Goal: Information Seeking & Learning: Learn about a topic

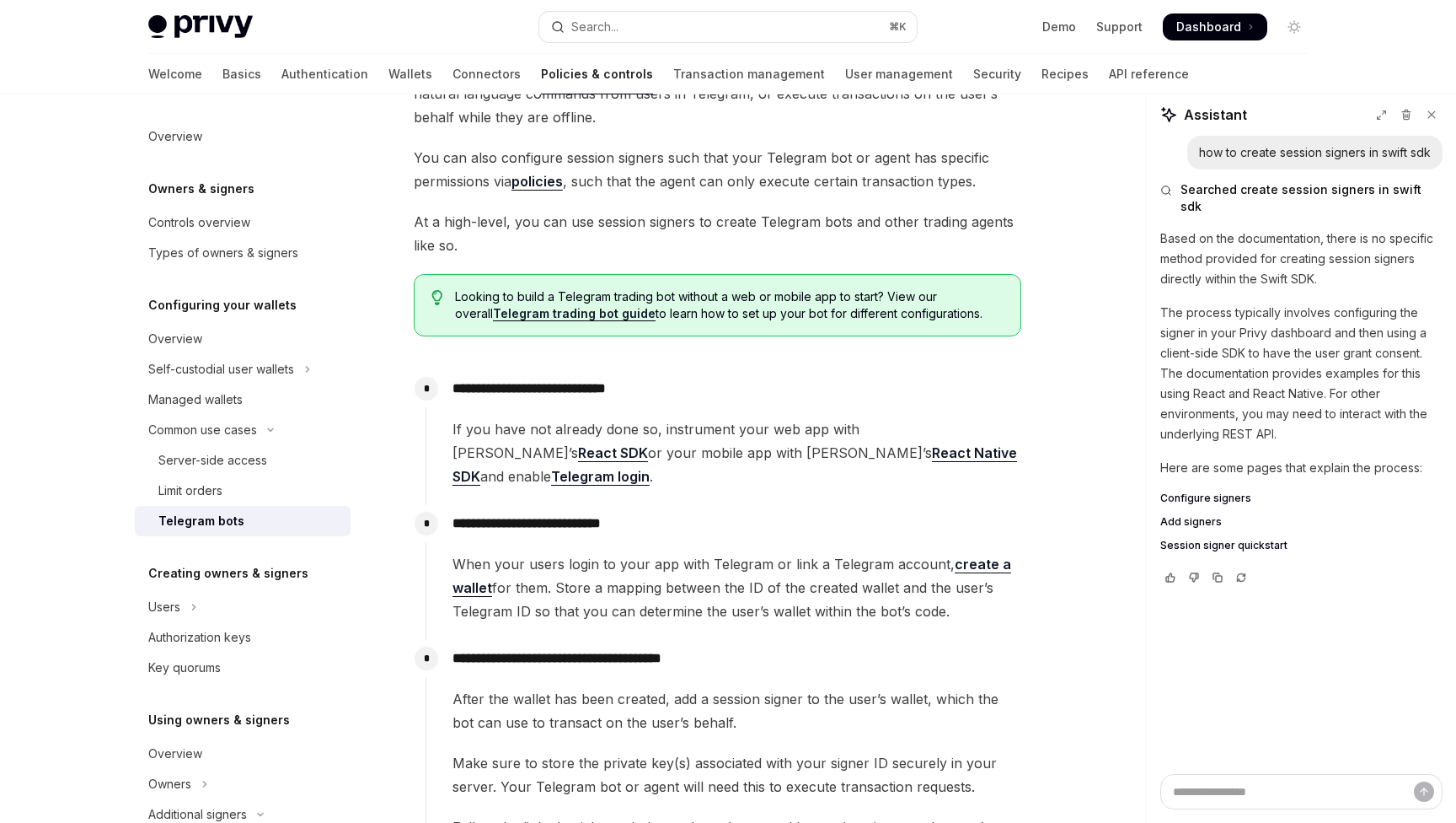
scroll to position [208, 0]
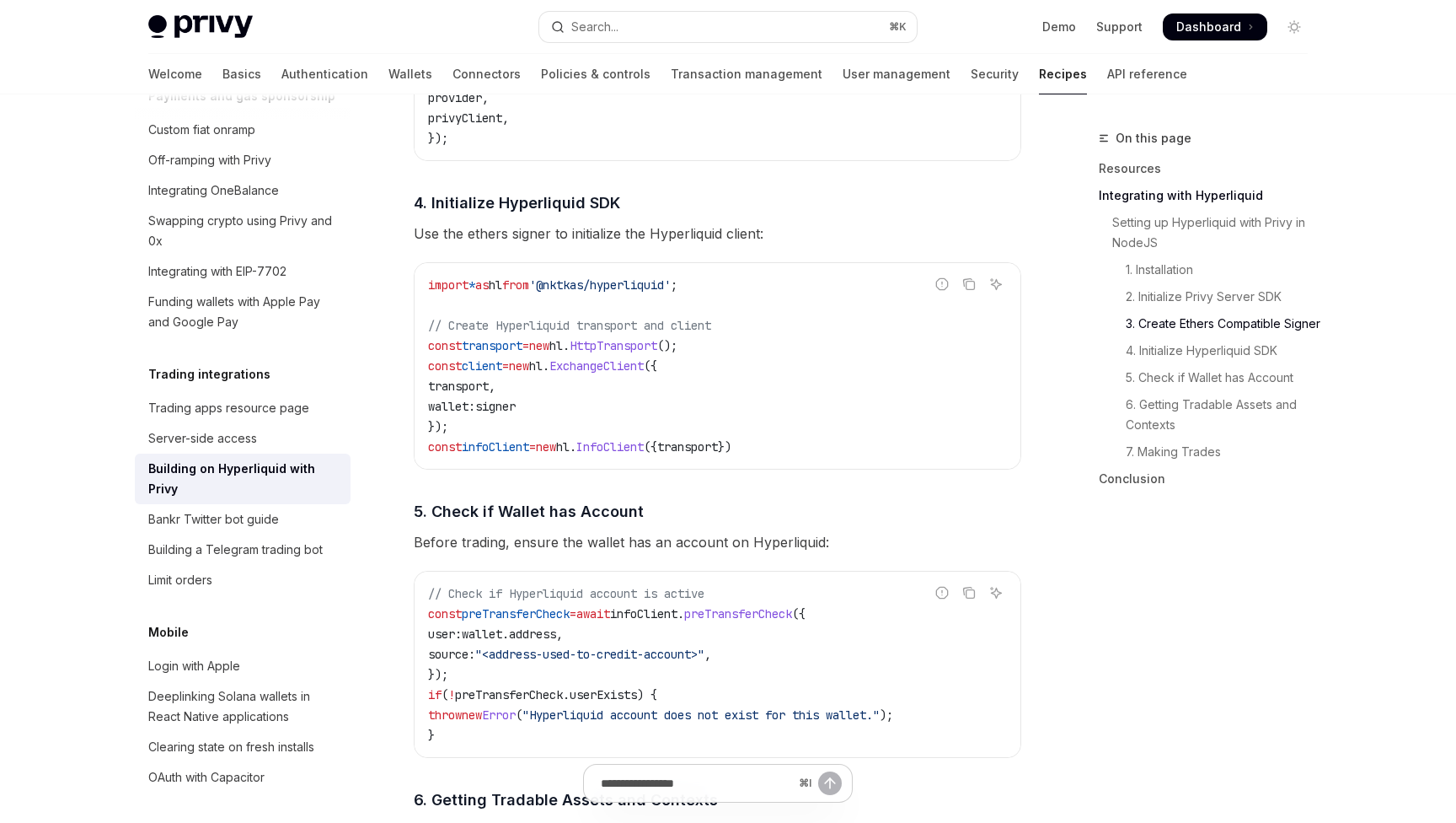
scroll to position [1704, 0]
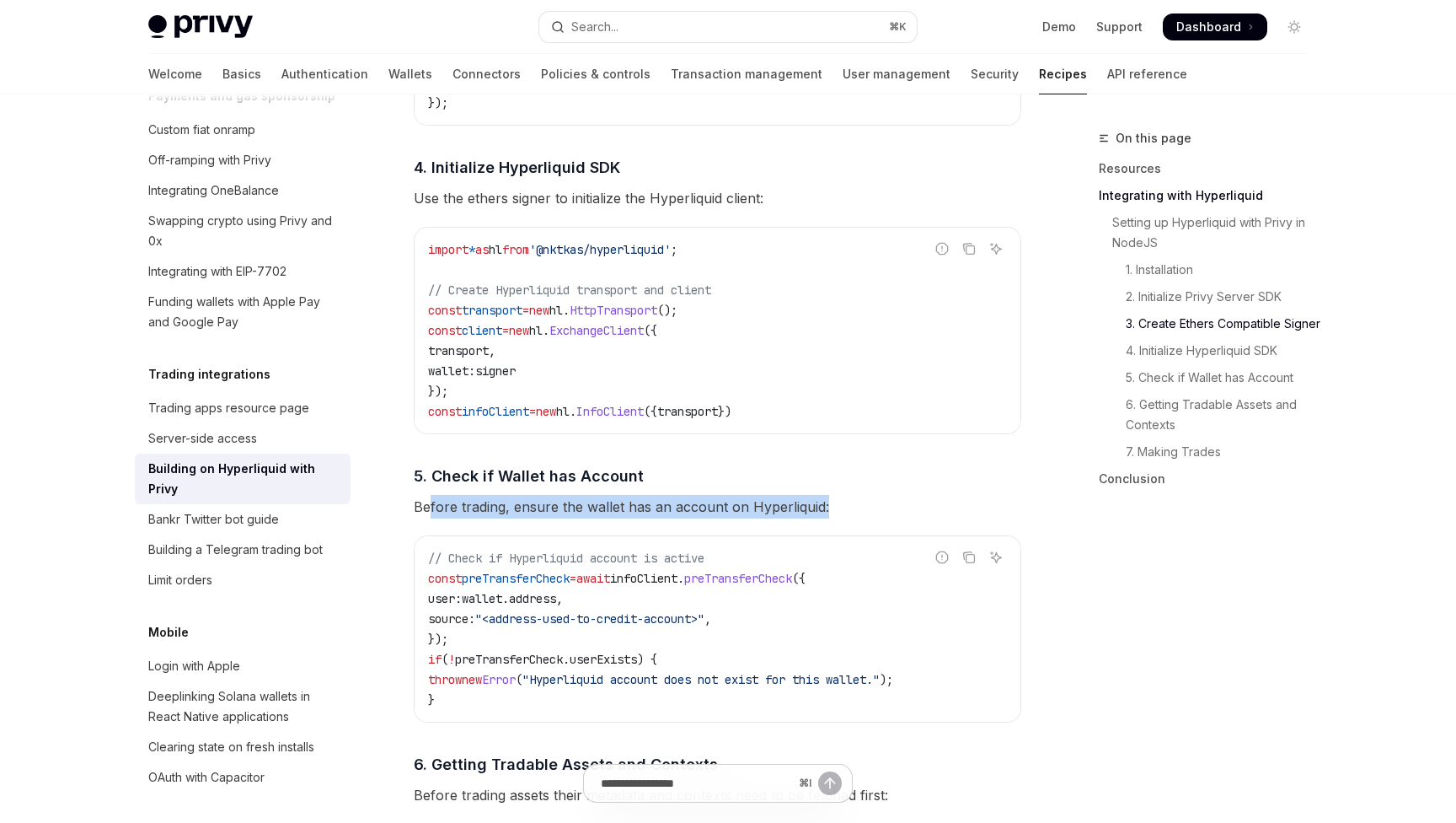
drag, startPoint x: 431, startPoint y: 513, endPoint x: 872, endPoint y: 512, distance: 441.0
click at [872, 512] on span "Before trading, ensure the wallet has an account on Hyperliquid:" at bounding box center [717, 506] width 607 height 23
drag, startPoint x: 872, startPoint y: 512, endPoint x: 443, endPoint y: 512, distance: 429.0
click at [443, 512] on span "Before trading, ensure the wallet has an account on Hyperliquid:" at bounding box center [717, 506] width 607 height 23
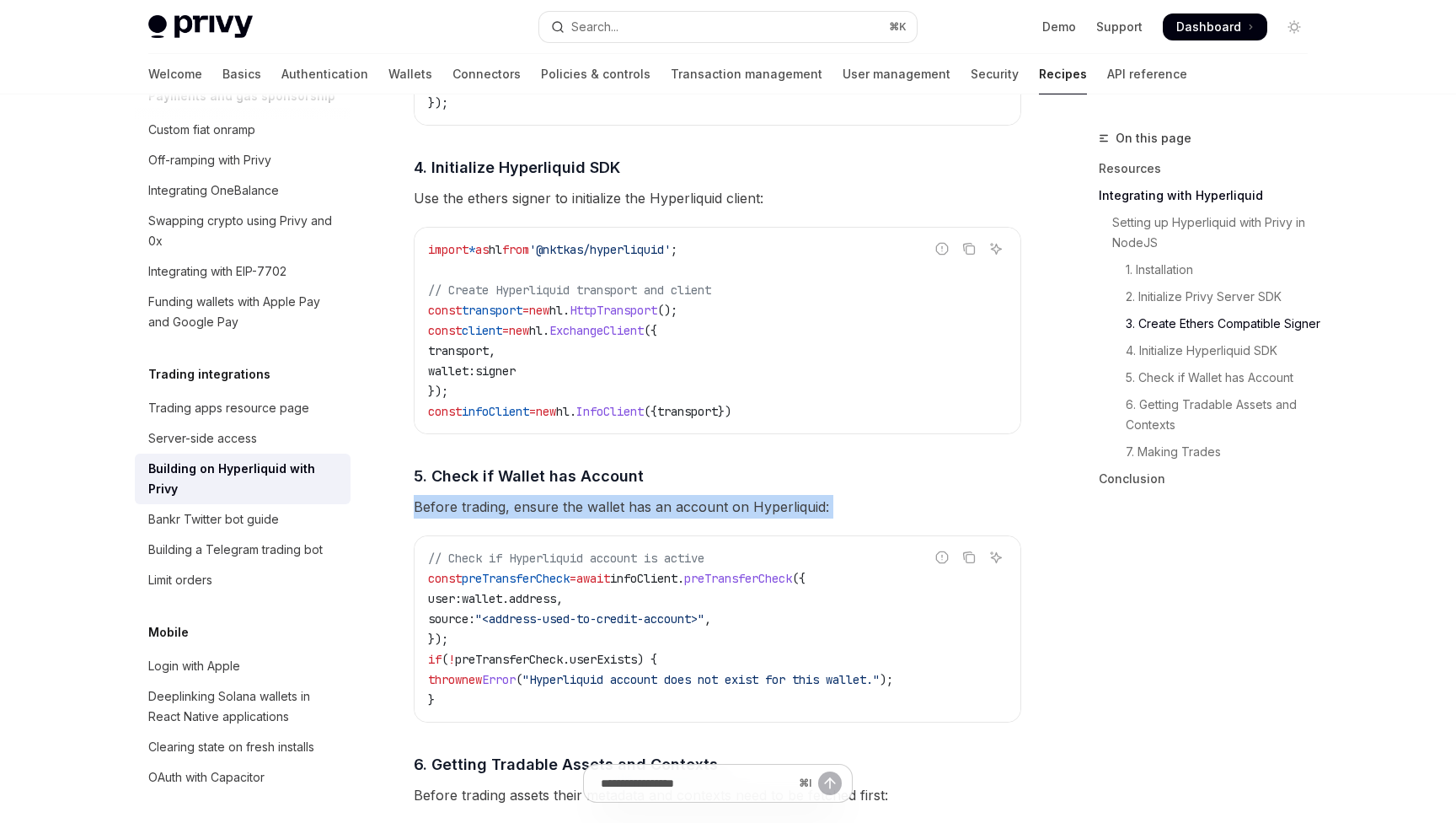
click at [443, 512] on span "Before trading, ensure the wallet has an account on Hyperliquid:" at bounding box center [717, 506] width 607 height 23
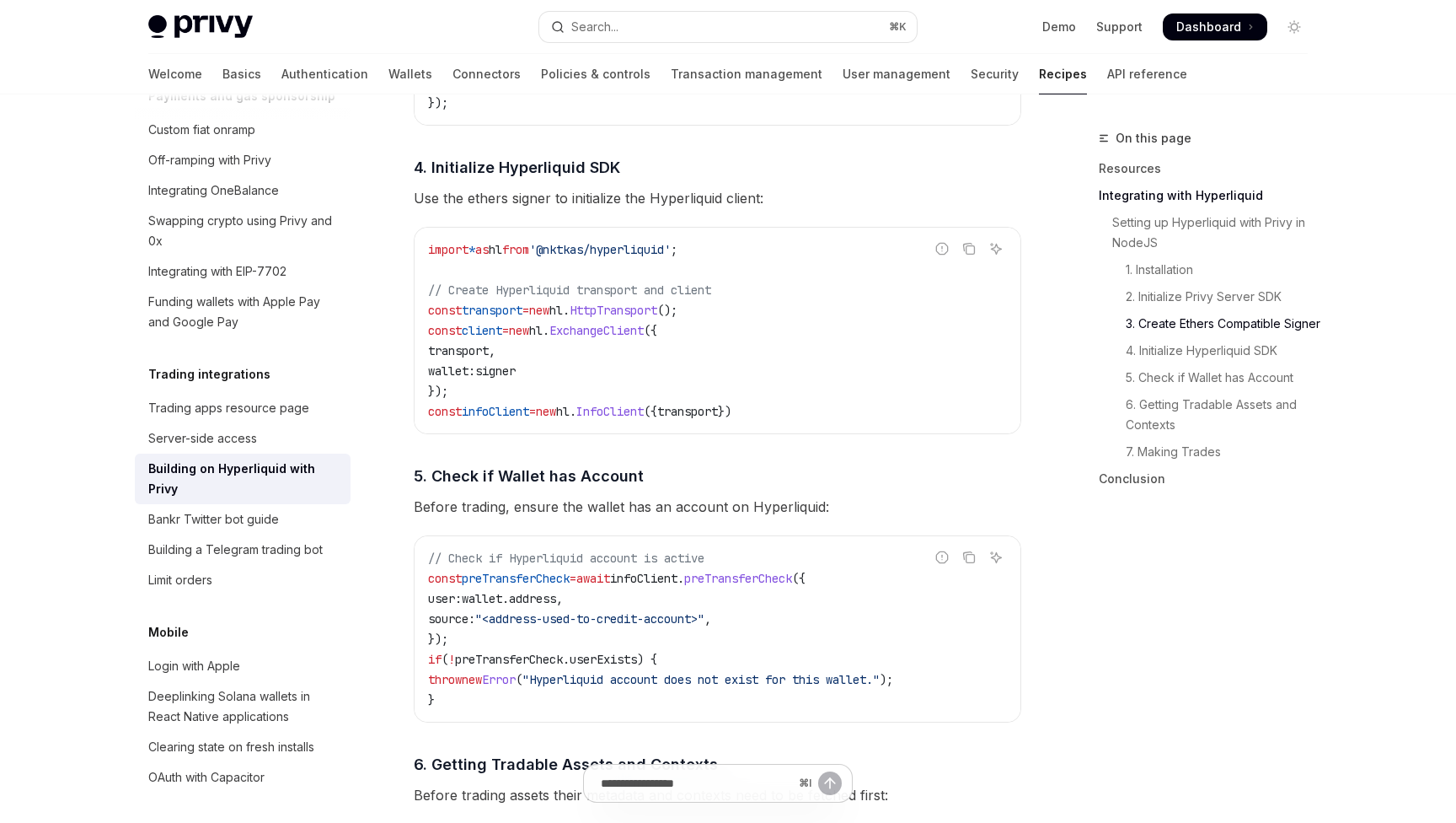
click at [781, 581] on span "preTransferCheck" at bounding box center [739, 579] width 108 height 15
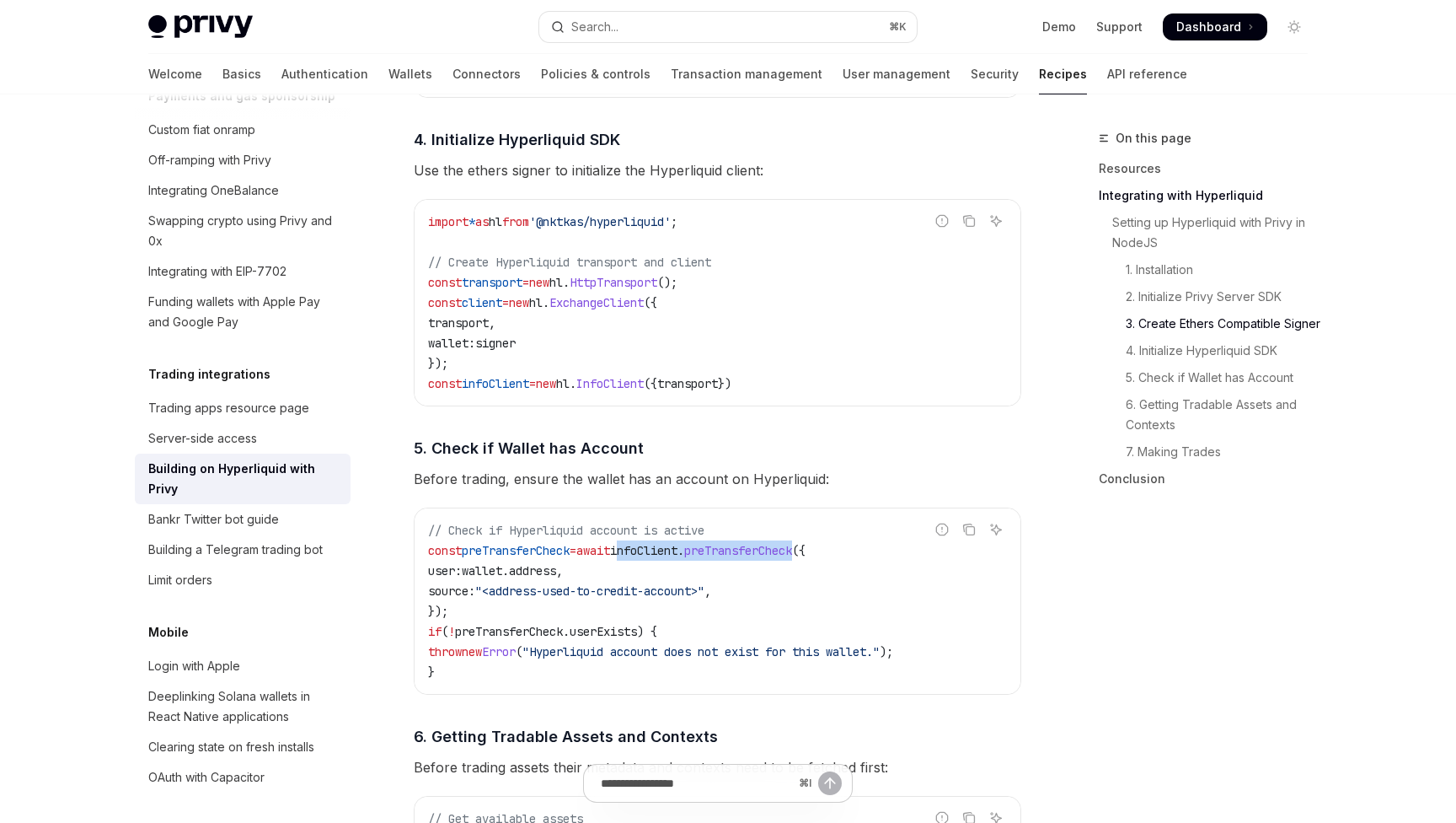
scroll to position [1733, 0]
click at [971, 77] on link "Security" at bounding box center [994, 74] width 48 height 40
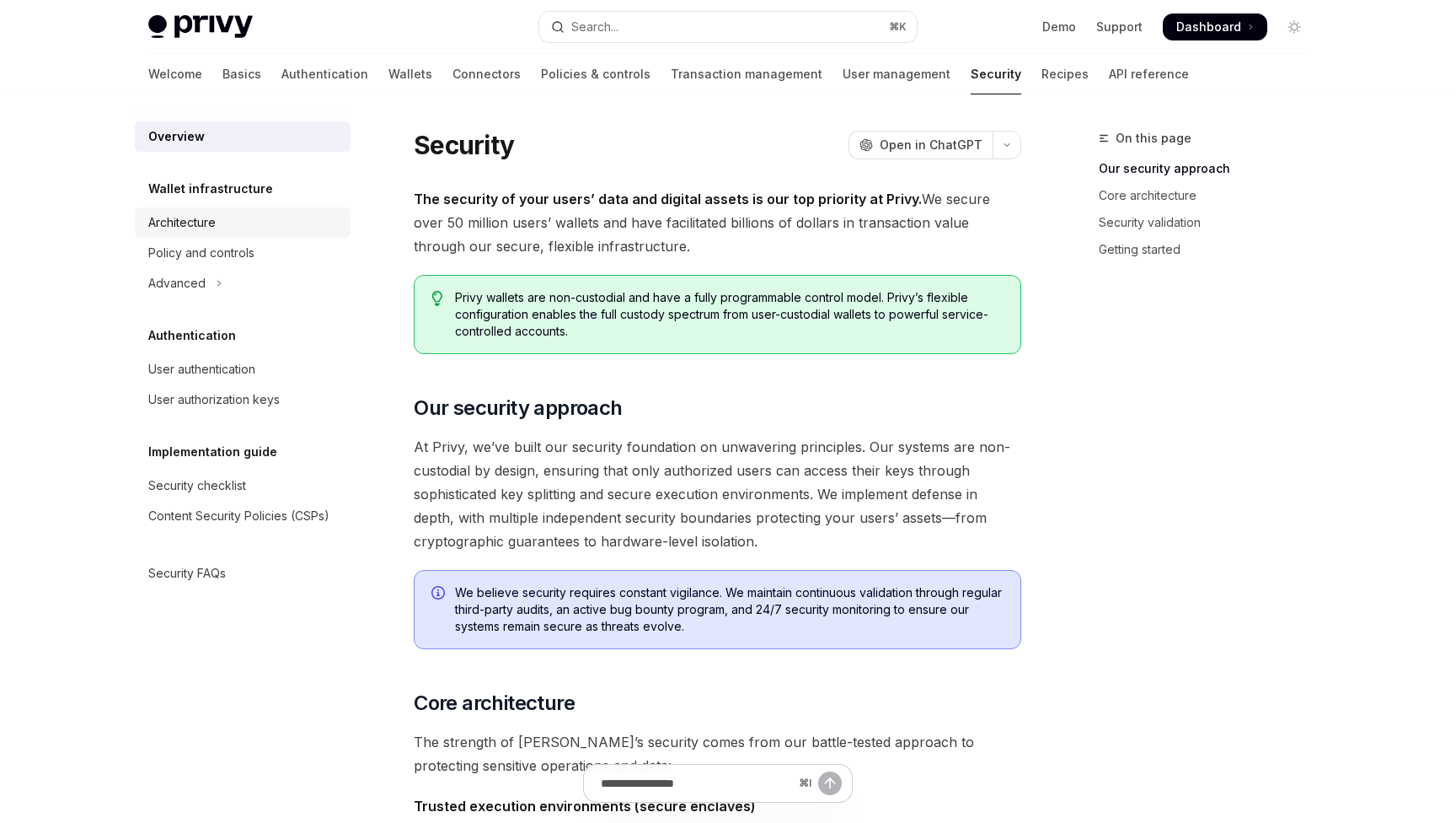
click at [225, 230] on div "Architecture" at bounding box center [244, 223] width 192 height 21
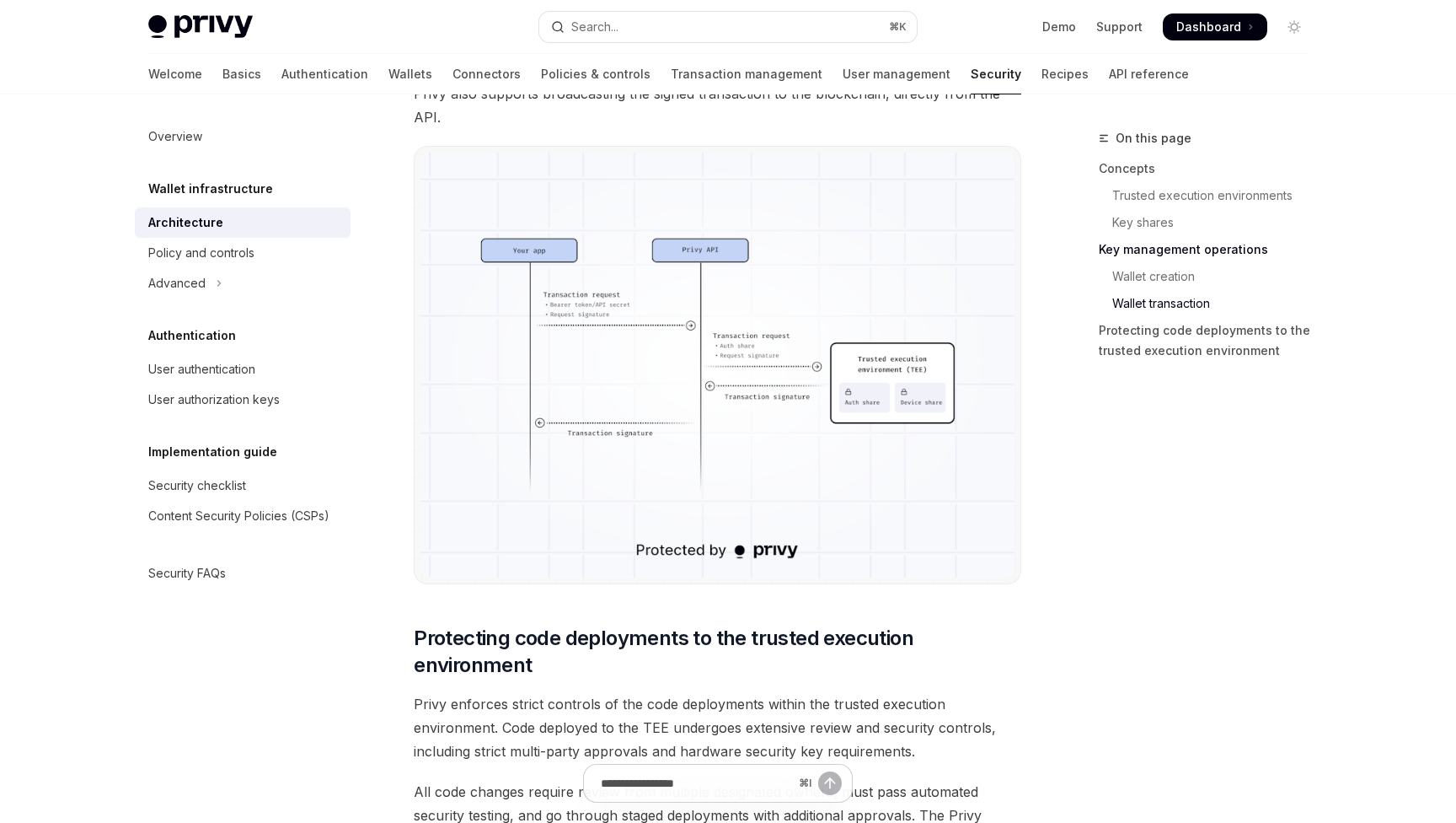
scroll to position [3451, 0]
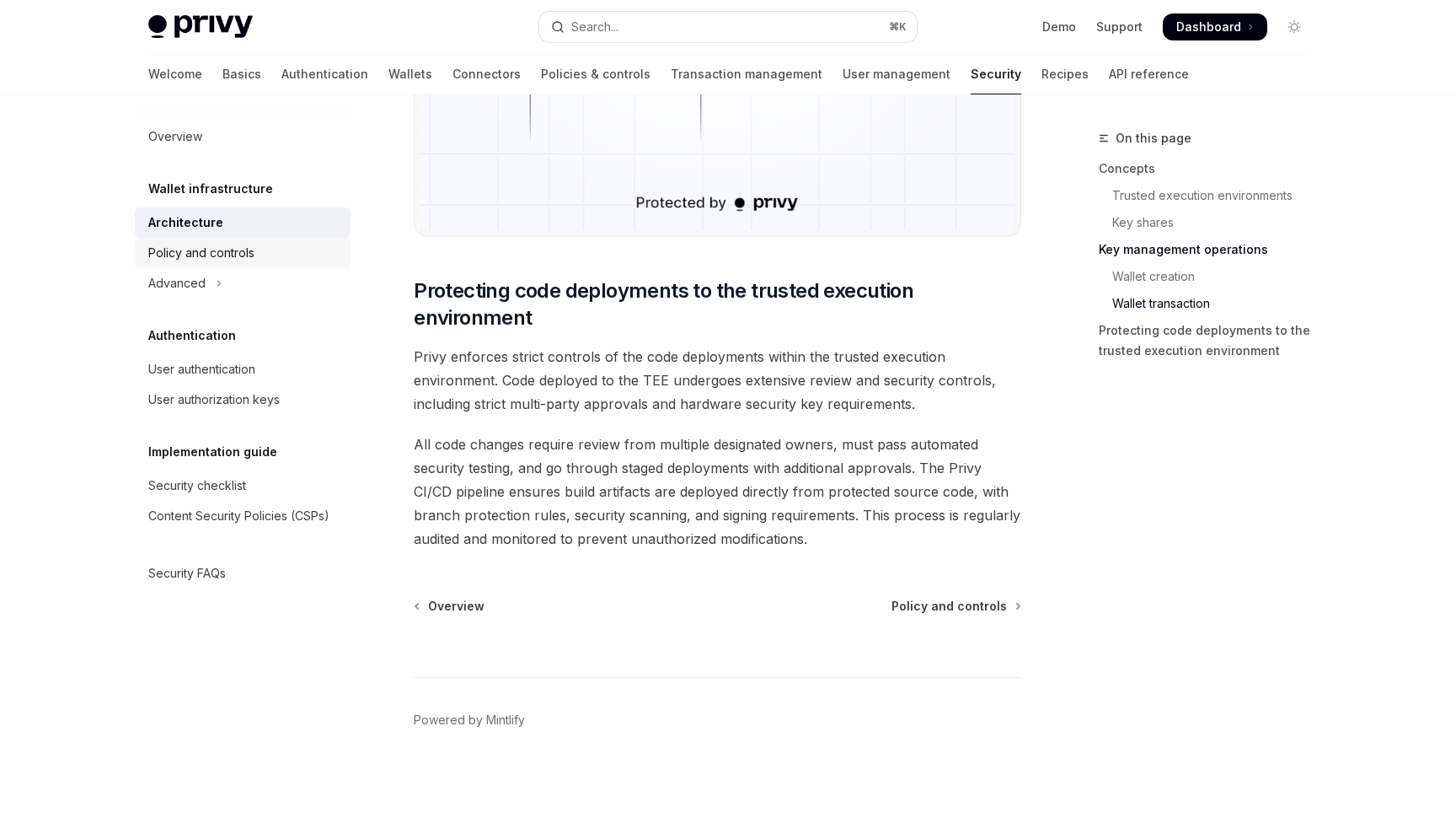
click at [289, 246] on div "Policy and controls" at bounding box center [244, 253] width 192 height 21
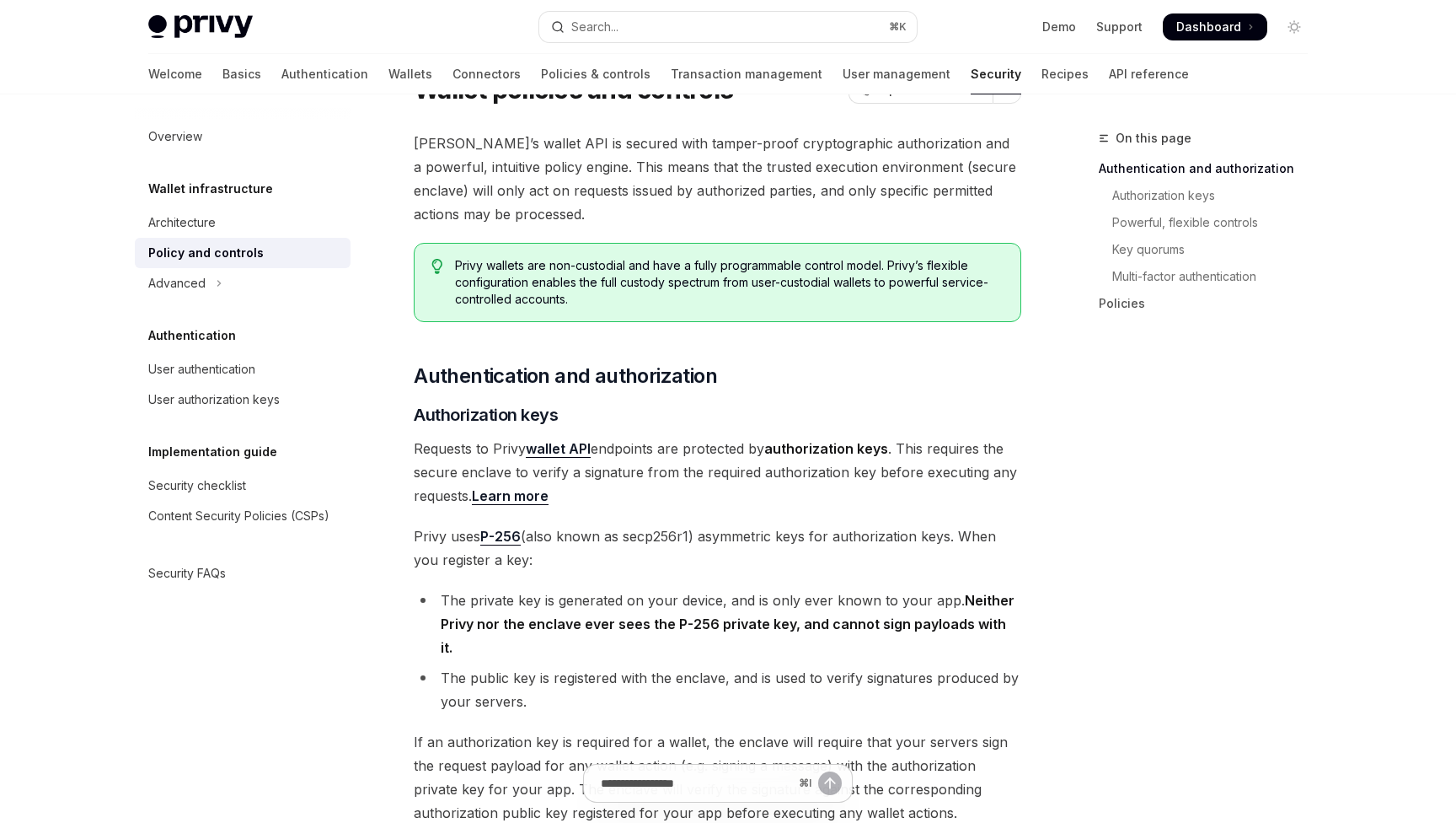
scroll to position [91, 0]
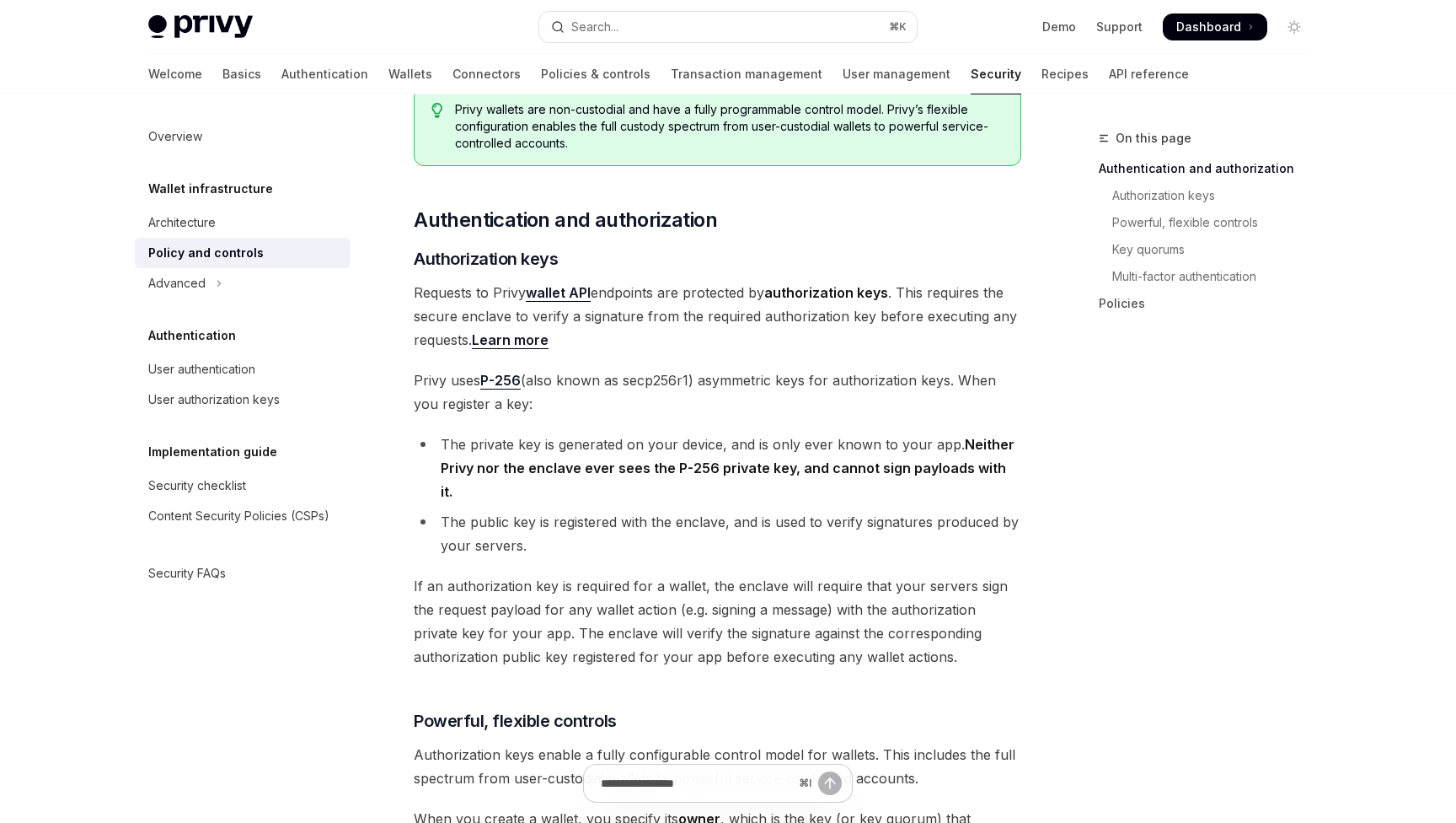
click at [448, 216] on span "Authentication and authorization" at bounding box center [565, 219] width 303 height 27
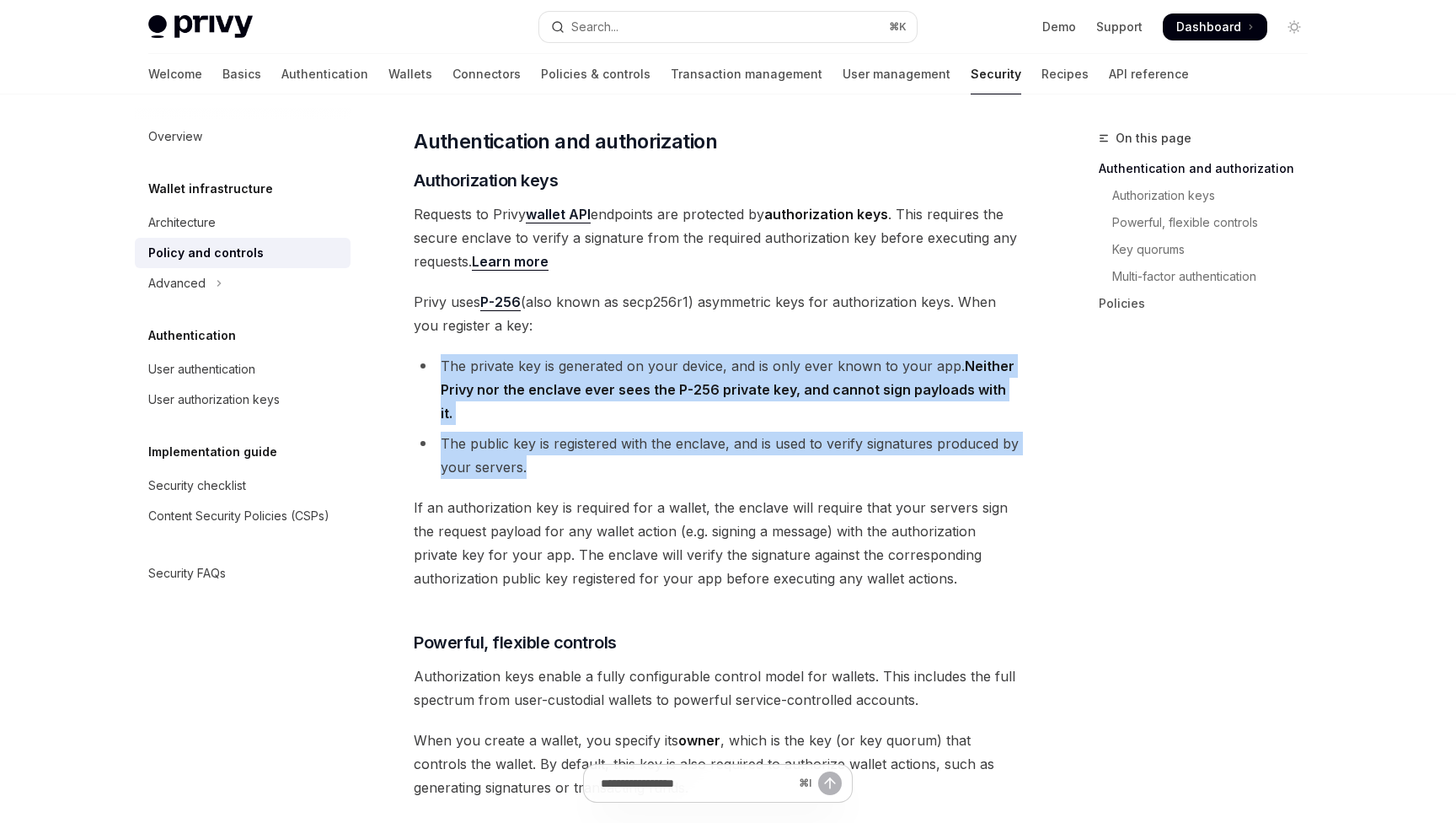
drag, startPoint x: 431, startPoint y: 358, endPoint x: 834, endPoint y: 447, distance: 412.7
click at [834, 447] on ul "The private key is generated on your device, and is only ever known to your app…" at bounding box center [717, 416] width 607 height 125
click at [834, 447] on li "The public key is registered with the enclave, and is used to verify signatures…" at bounding box center [717, 455] width 607 height 48
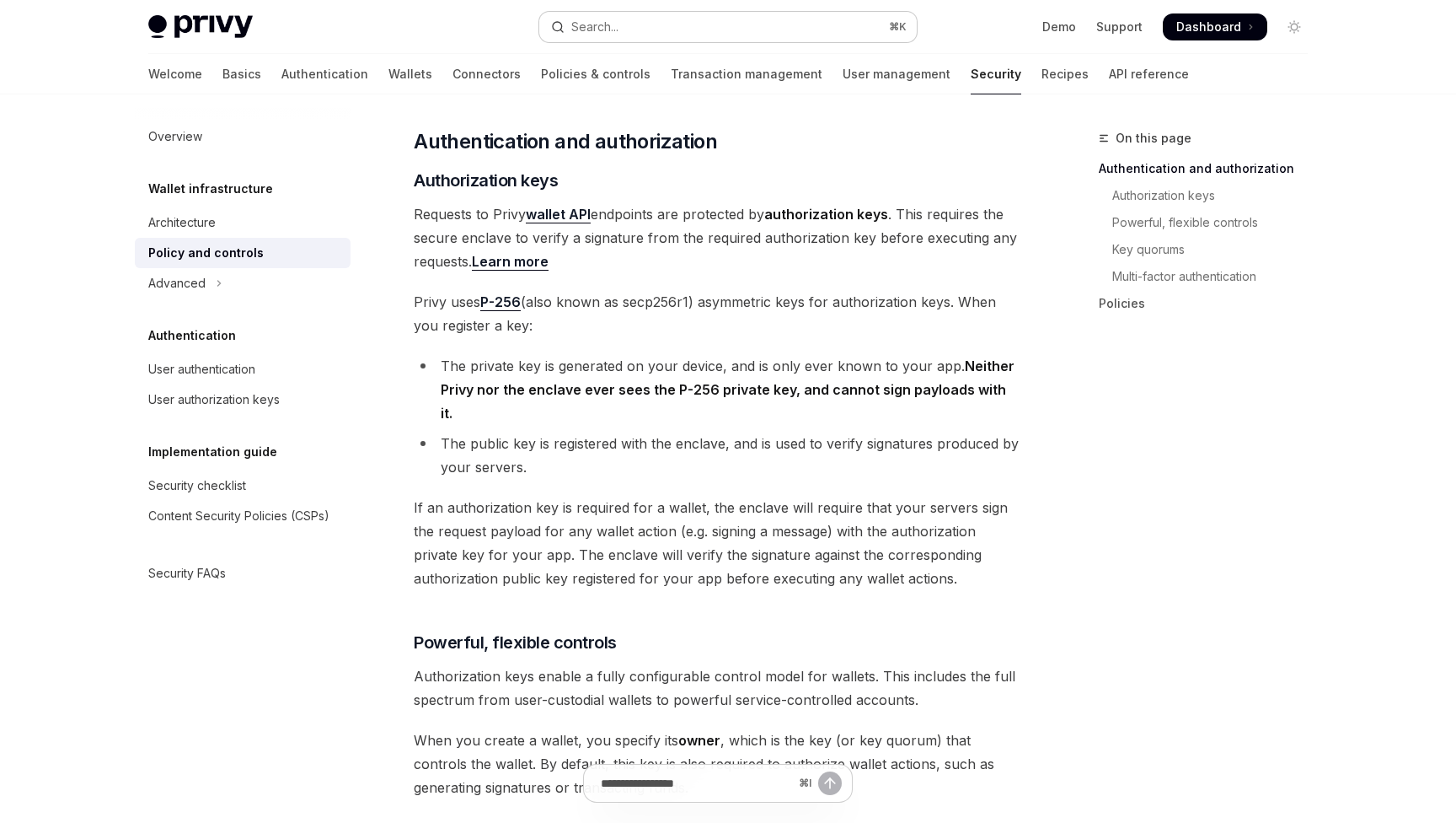
click at [676, 25] on button "Search... ⌘ K" at bounding box center [728, 27] width 378 height 31
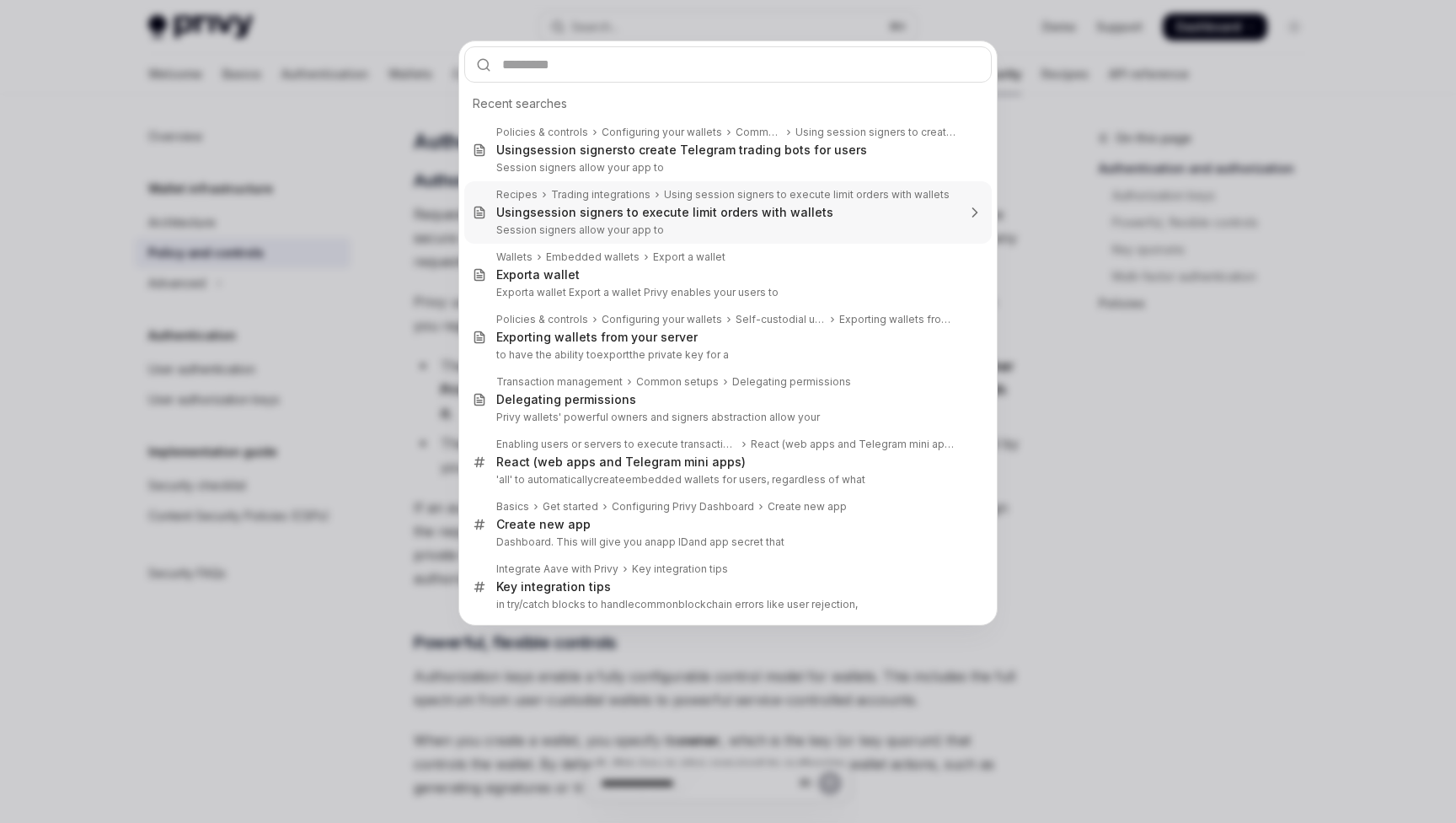
click at [353, 284] on div "Recent searches Policies & controls Configuring your wallets Common use cases U…" at bounding box center [728, 412] width 1456 height 823
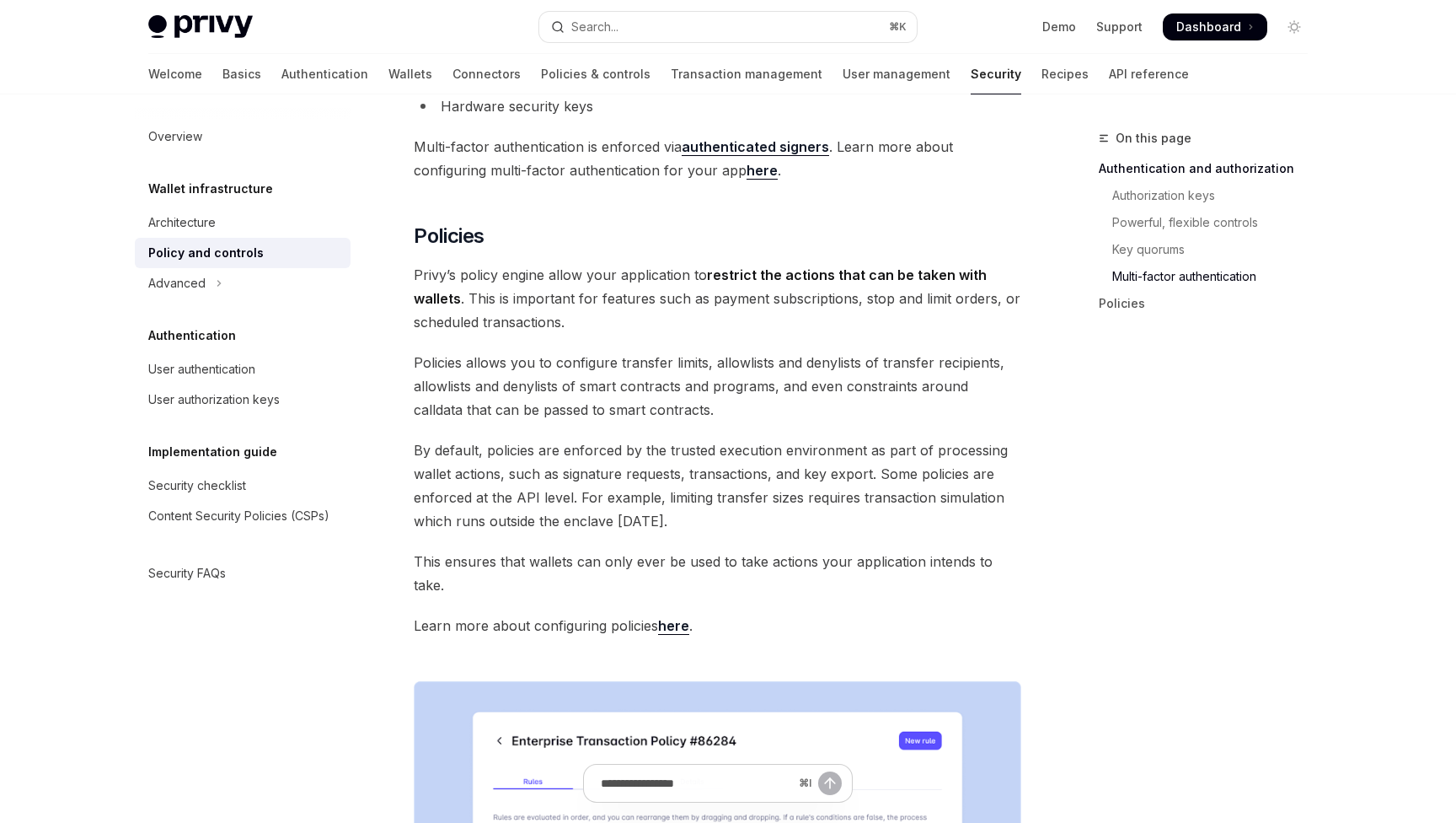
scroll to position [1659, 0]
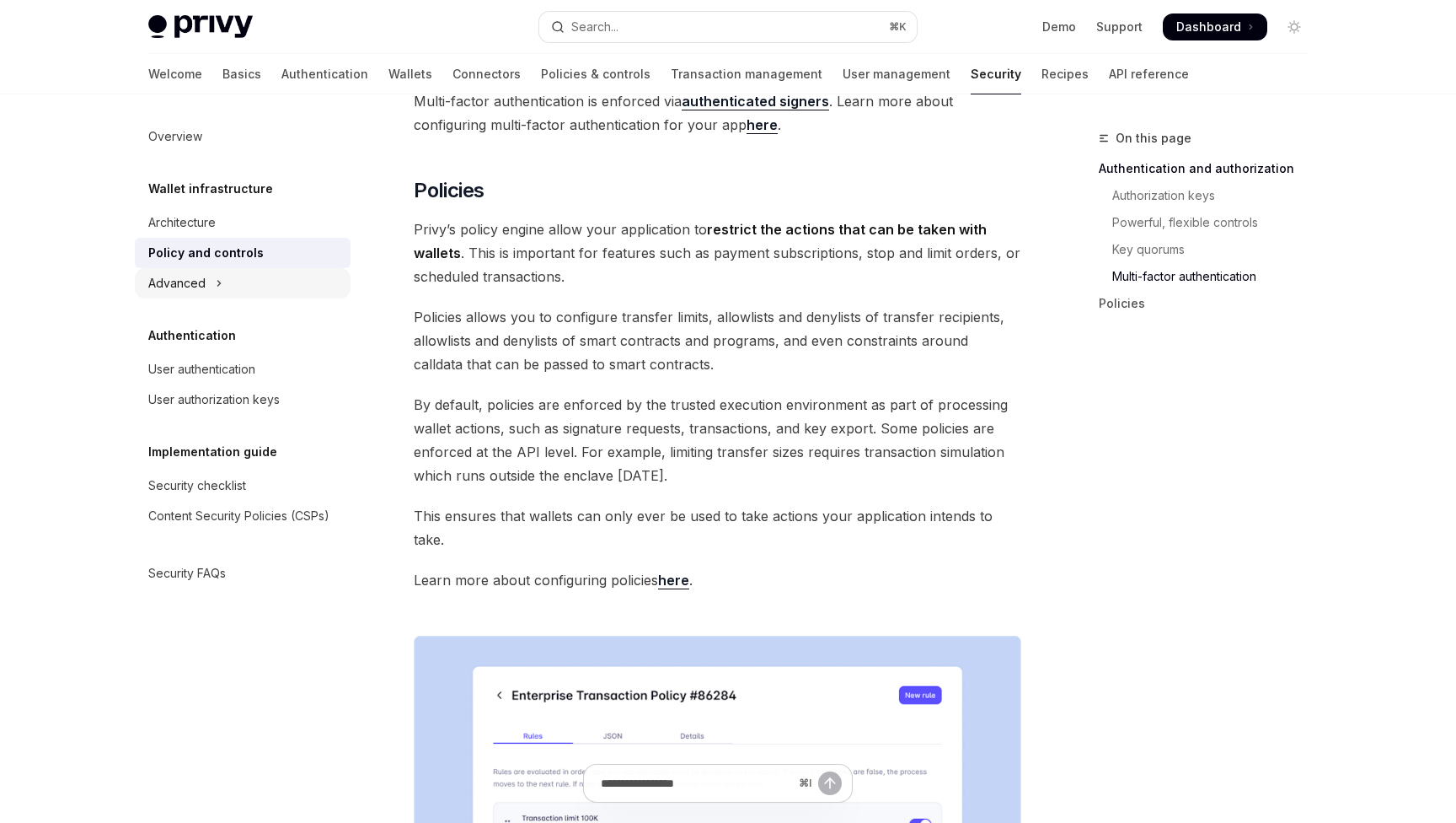
click at [227, 285] on button "Advanced" at bounding box center [243, 283] width 215 height 31
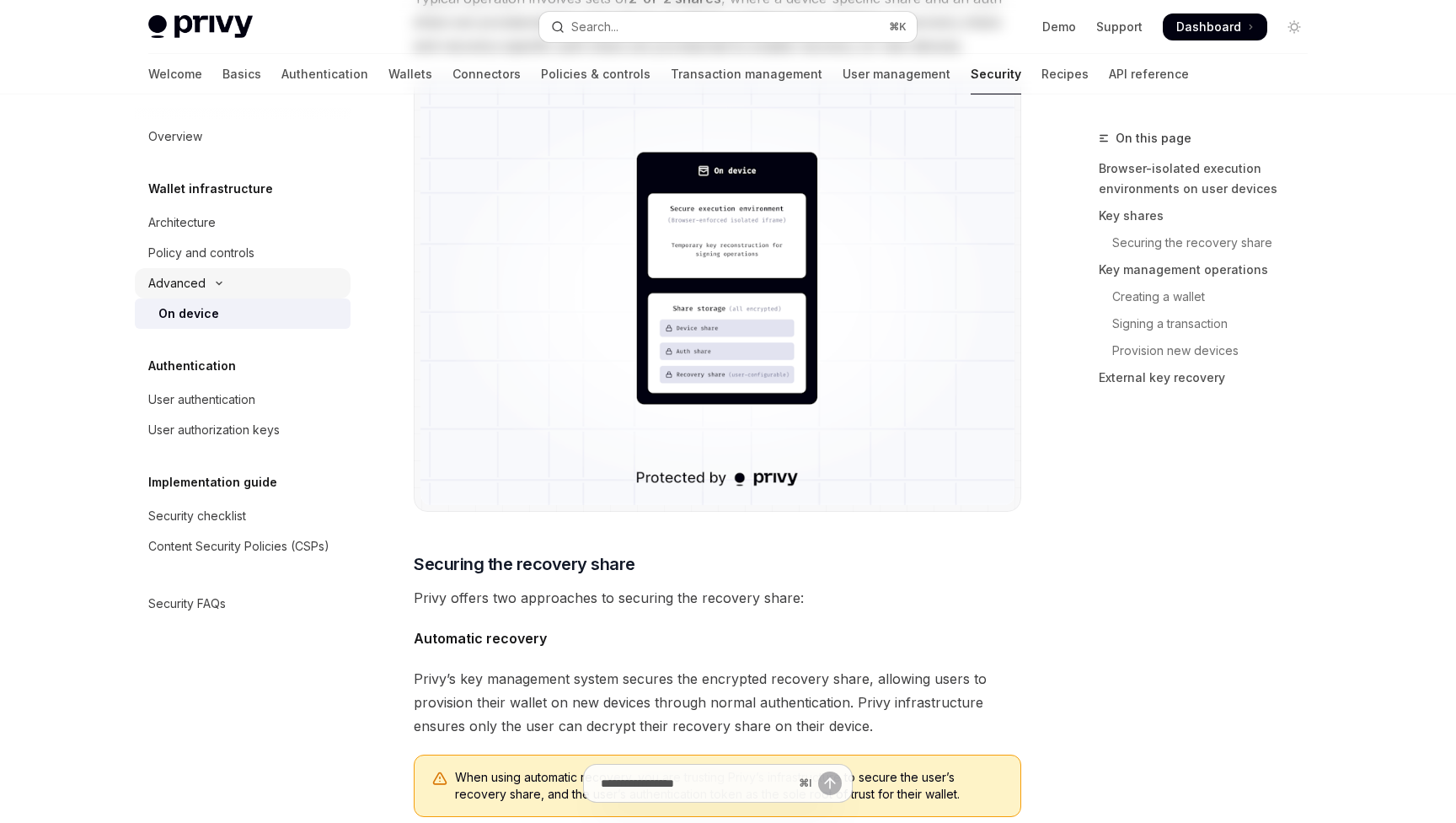
type textarea "*"
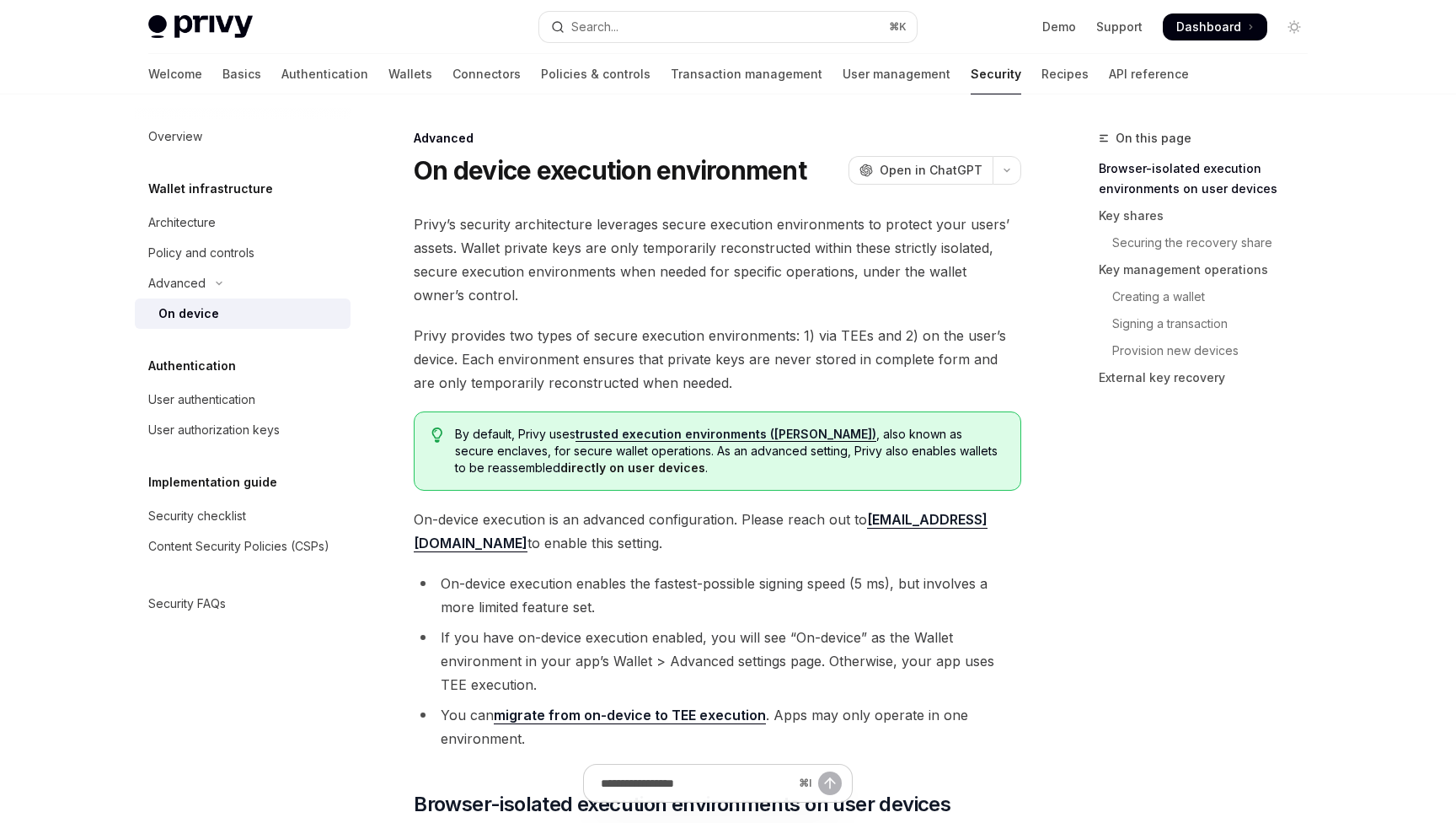
click at [431, 223] on span "Privy’s security architecture leverages secure execution environments to protec…" at bounding box center [717, 259] width 607 height 94
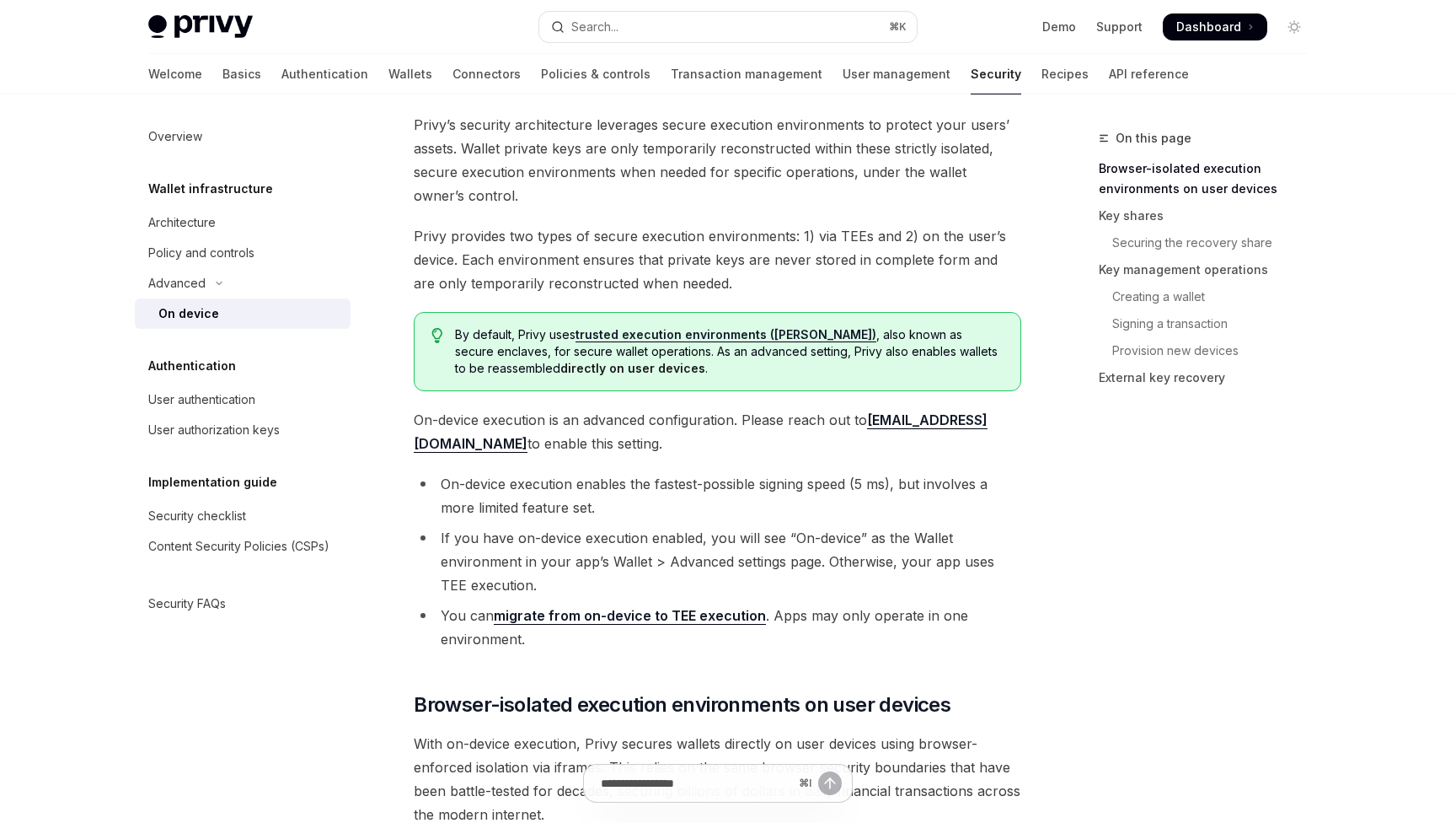
scroll to position [101, 0]
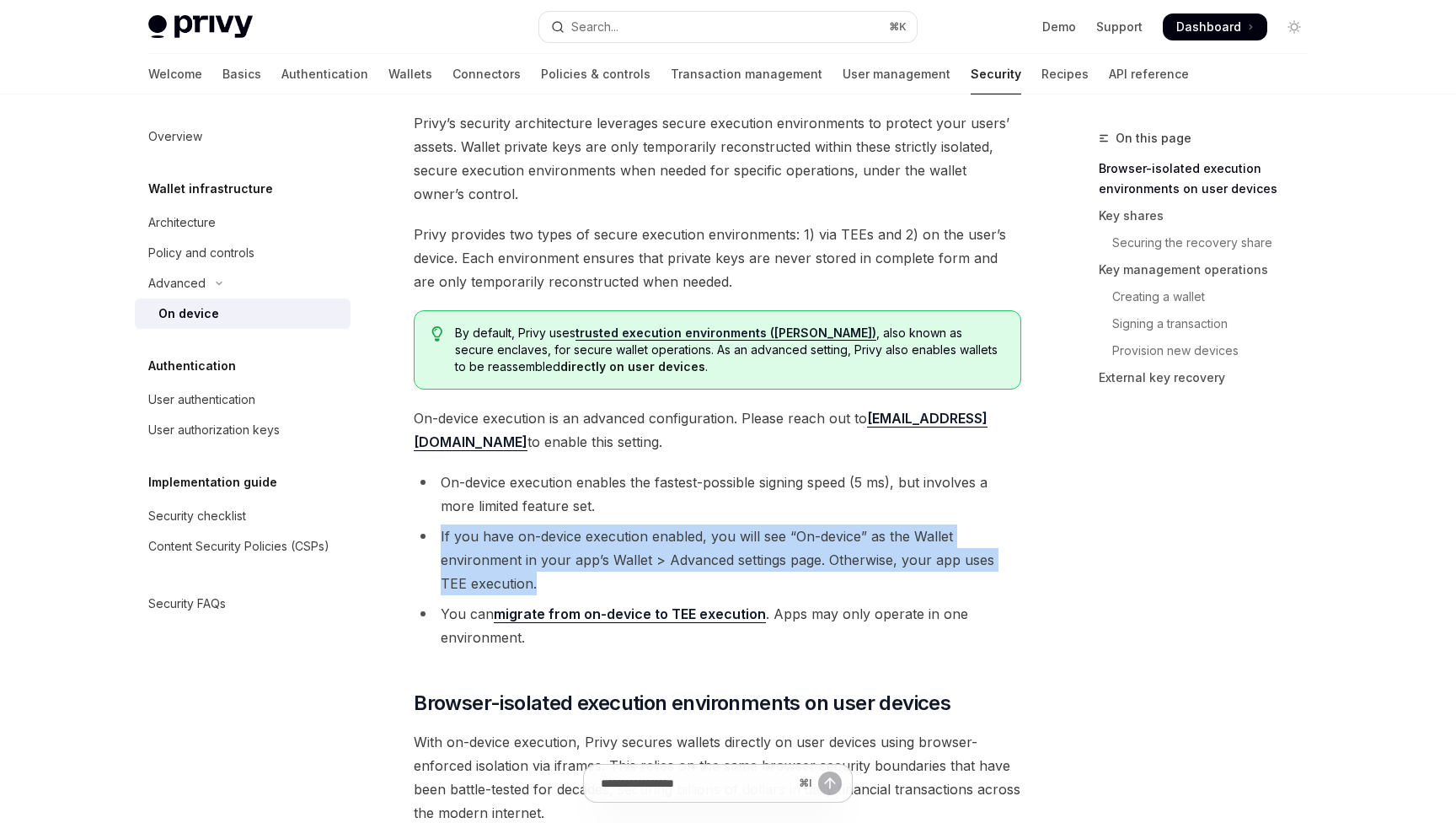
drag, startPoint x: 438, startPoint y: 539, endPoint x: 631, endPoint y: 580, distance: 197.3
click at [631, 580] on li "If you have on-device execution enabled, you will see “On-device” as the Wallet…" at bounding box center [717, 560] width 607 height 71
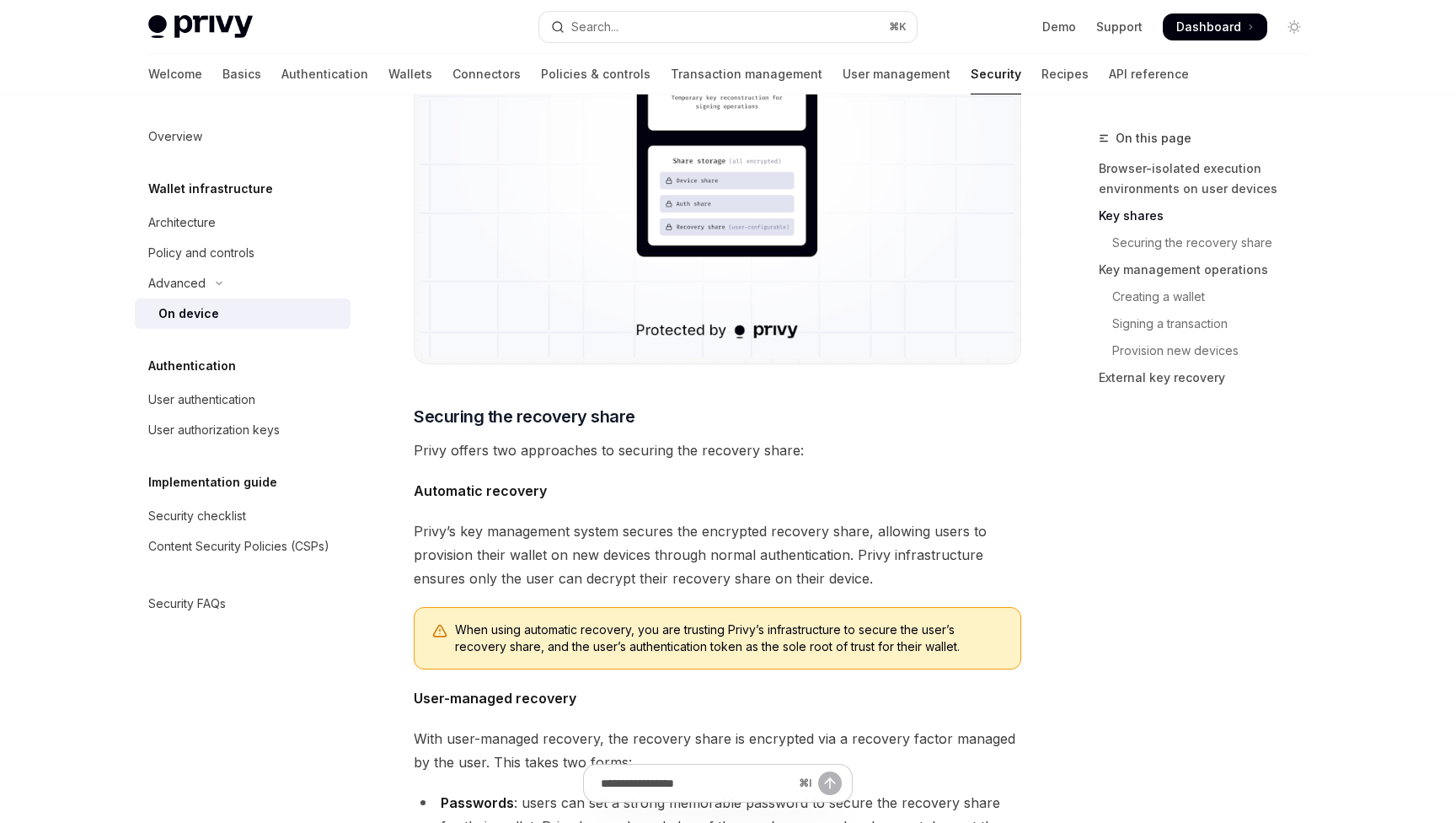
scroll to position [1810, 0]
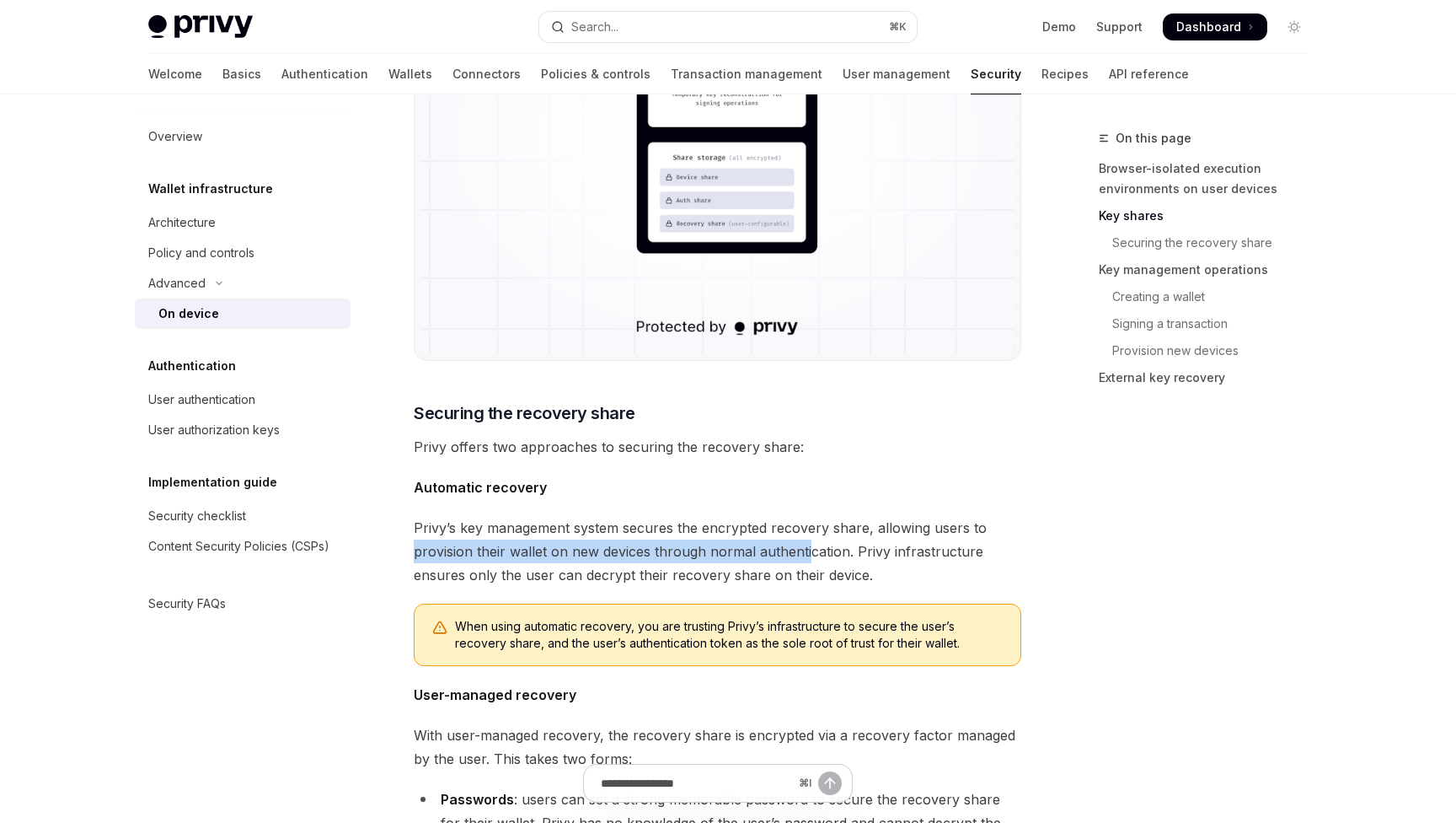
drag, startPoint x: 409, startPoint y: 537, endPoint x: 805, endPoint y: 540, distance: 396.0
click at [800, 539] on span "Privy’s key management system secures the encrypted recovery share, allowing us…" at bounding box center [717, 551] width 607 height 71
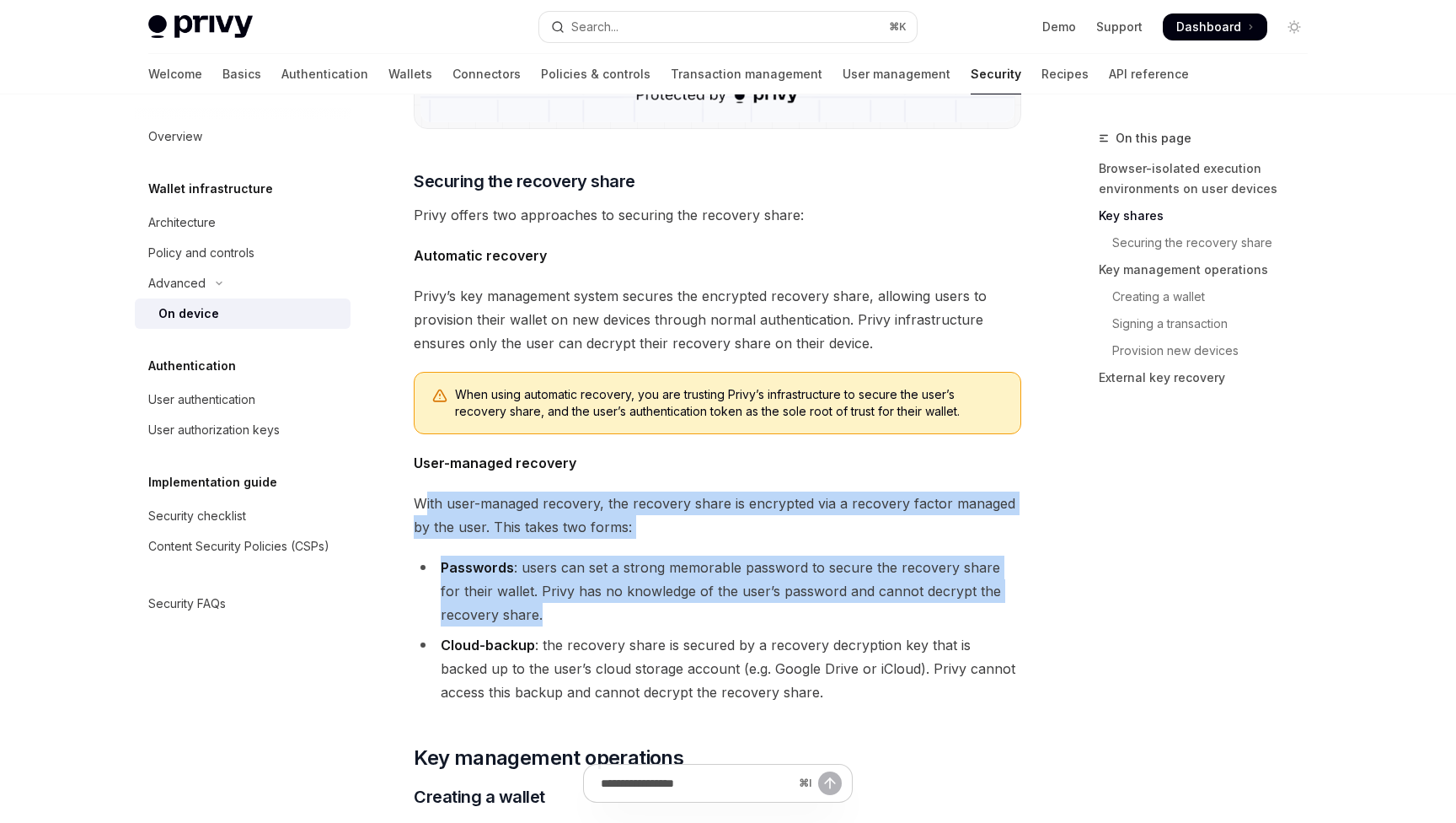
drag, startPoint x: 423, startPoint y: 507, endPoint x: 728, endPoint y: 610, distance: 321.9
click at [728, 610] on div "Privy’s security architecture leverages secure execution environments to protec…" at bounding box center [717, 654] width 607 height 4967
click at [728, 610] on li "Passwords : users can set a strong memorable password to secure the recovery sh…" at bounding box center [717, 591] width 607 height 71
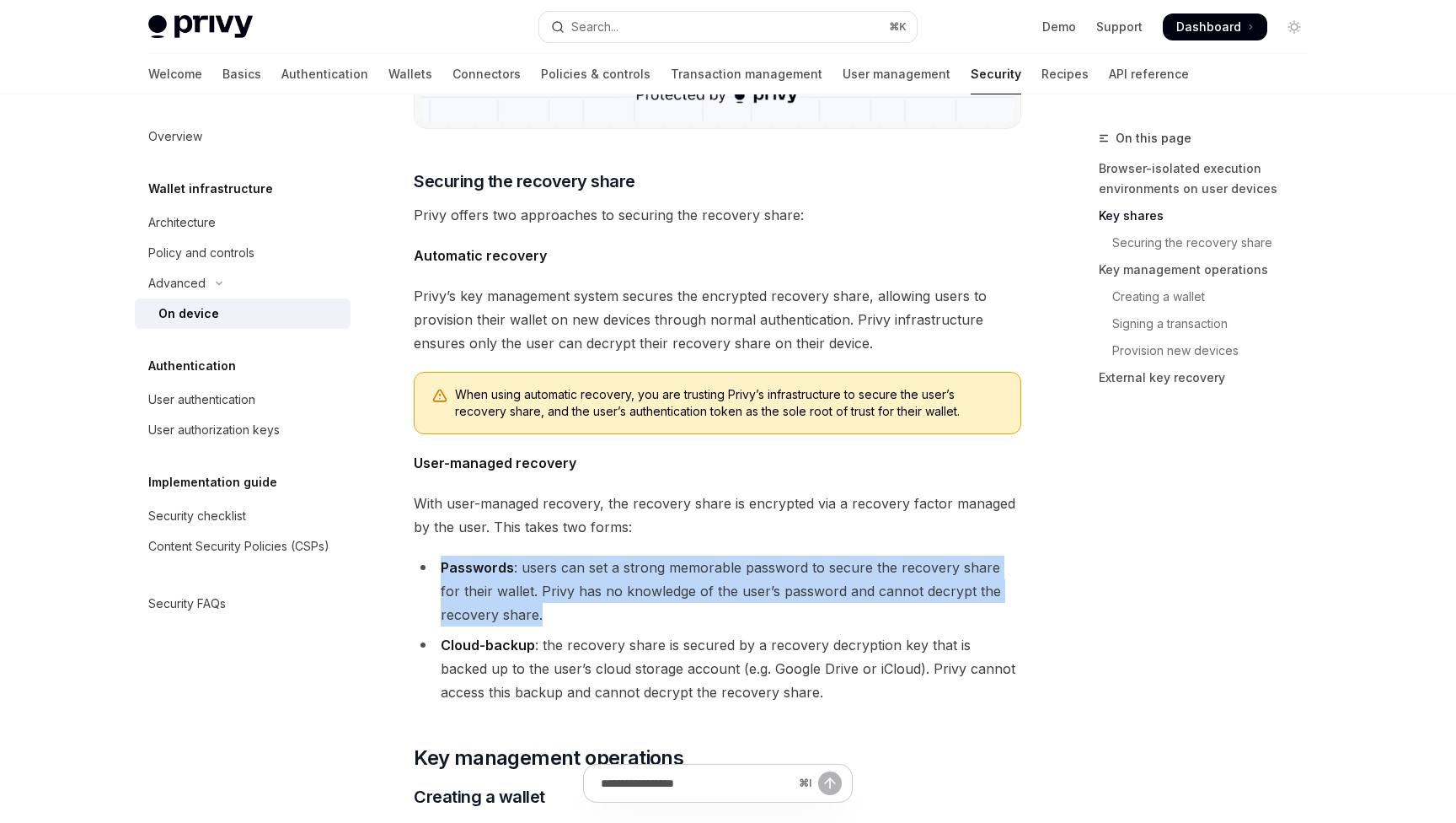
drag, startPoint x: 728, startPoint y: 610, endPoint x: 437, endPoint y: 565, distance: 294.5
click at [437, 565] on li "Passwords : users can set a strong memorable password to secure the recovery sh…" at bounding box center [717, 591] width 607 height 71
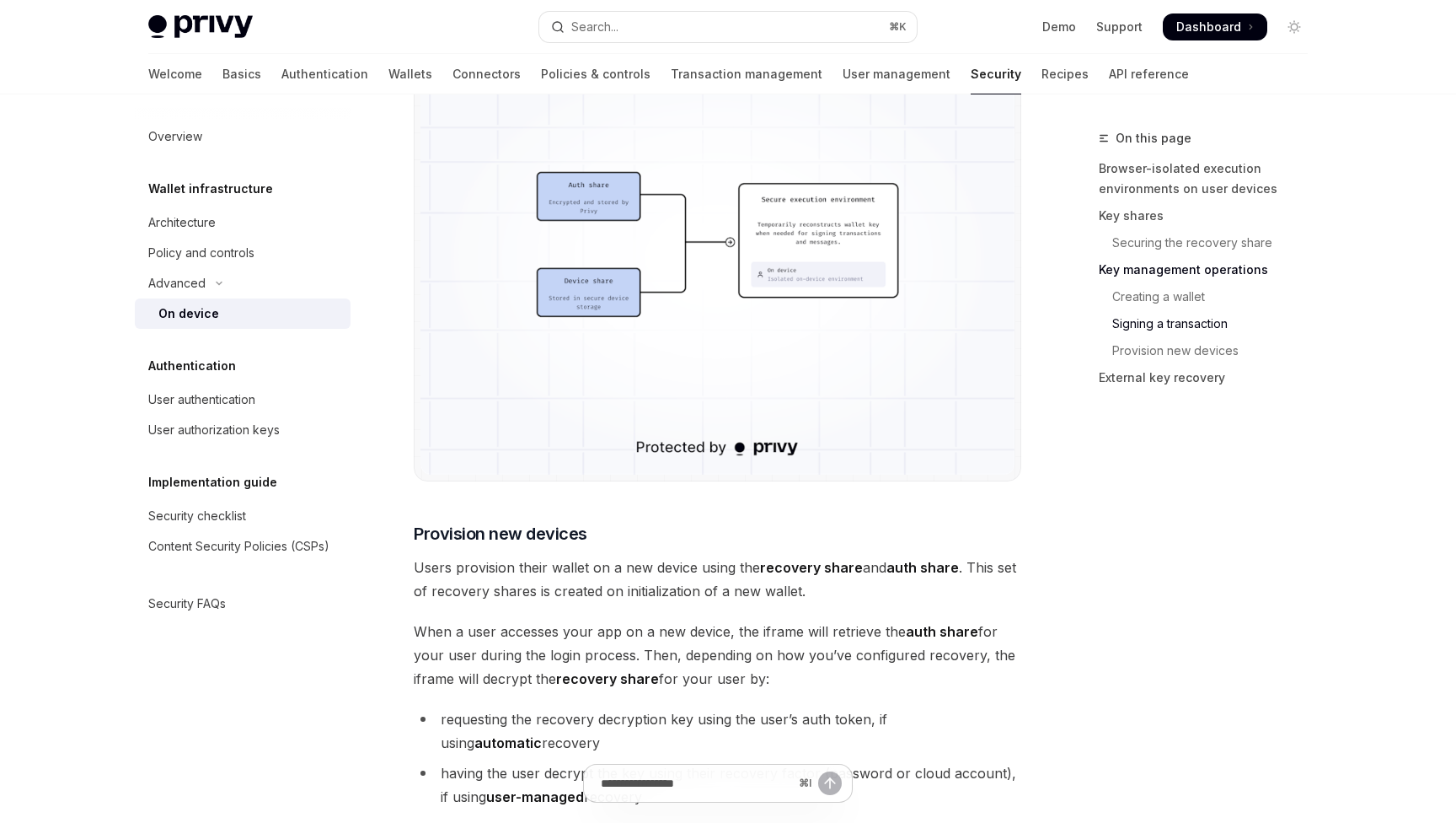
scroll to position [3435, 0]
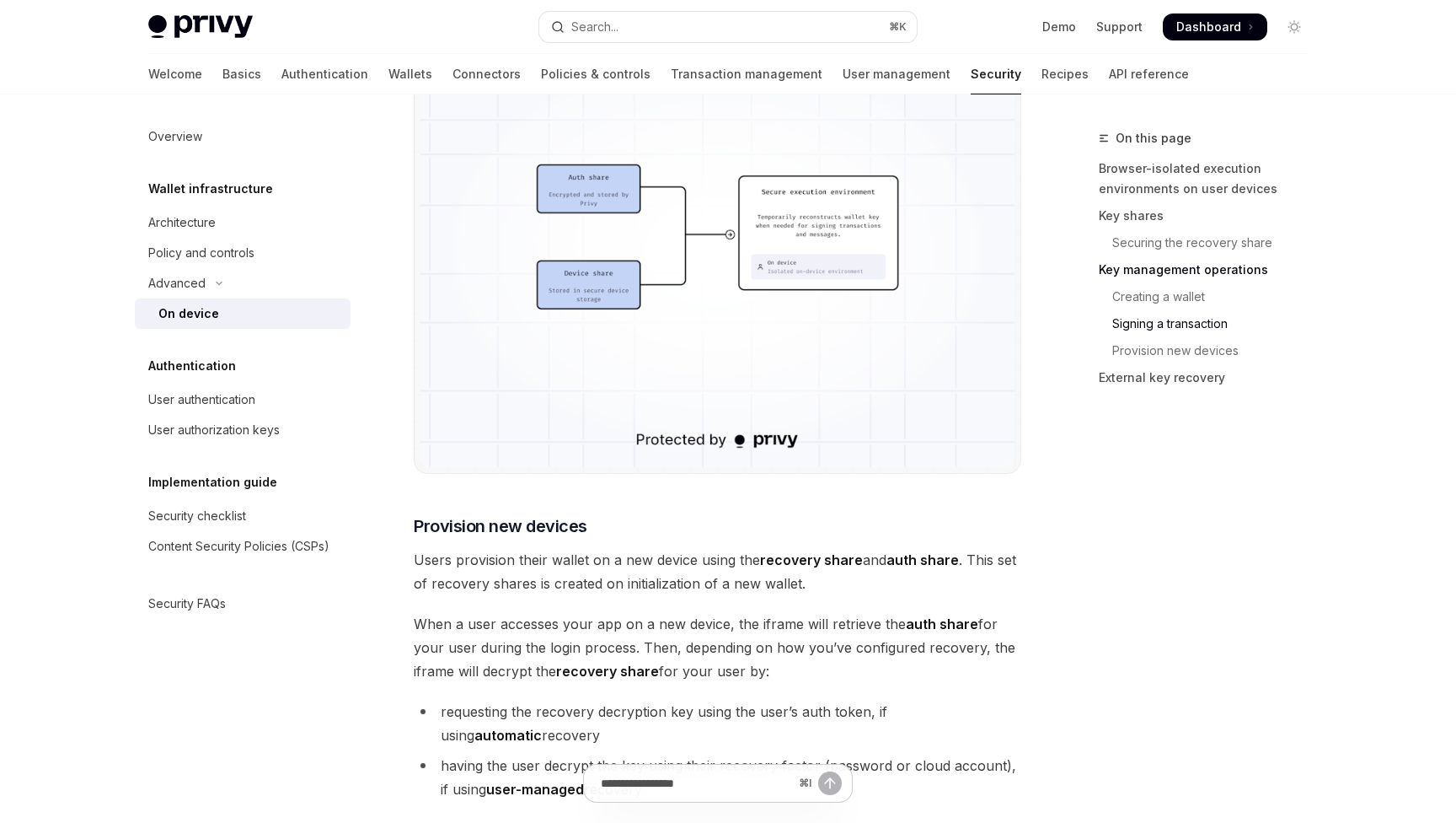
click at [437, 565] on span "Users provision their wallet on a new device using the recovery share and auth …" at bounding box center [717, 571] width 607 height 48
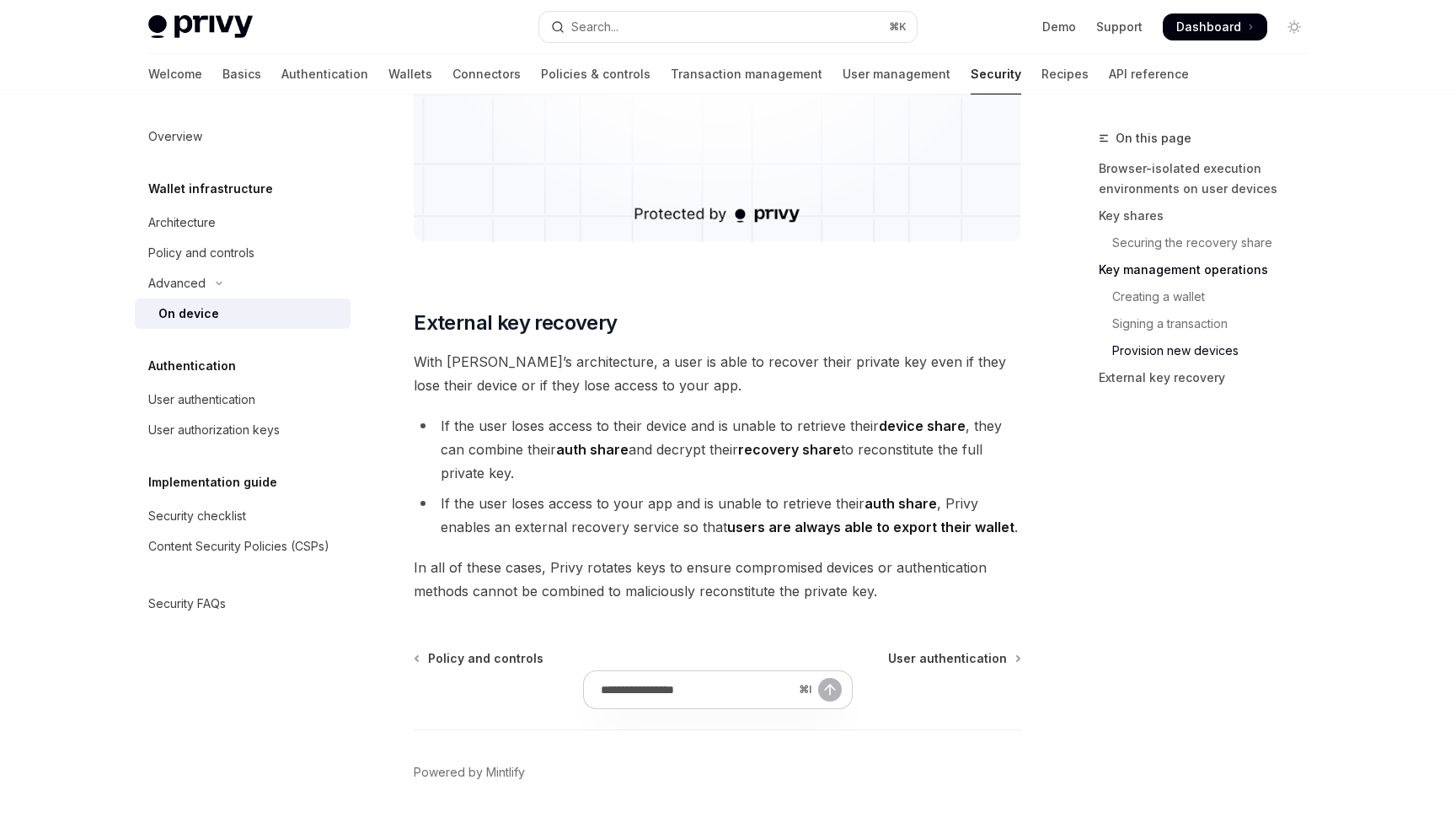
scroll to position [4620, 0]
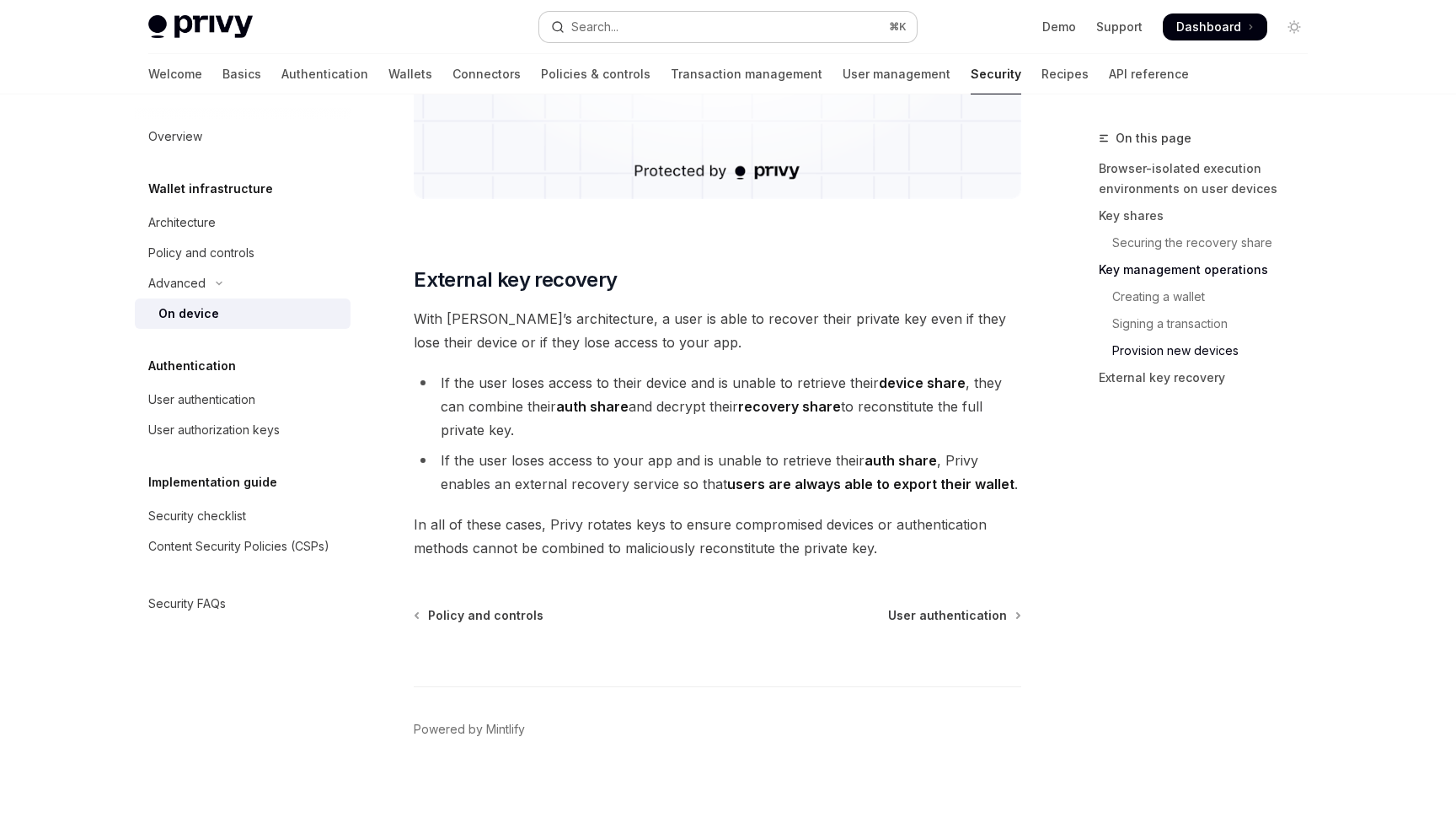
click at [654, 37] on button "Search... ⌘ K" at bounding box center [728, 27] width 378 height 31
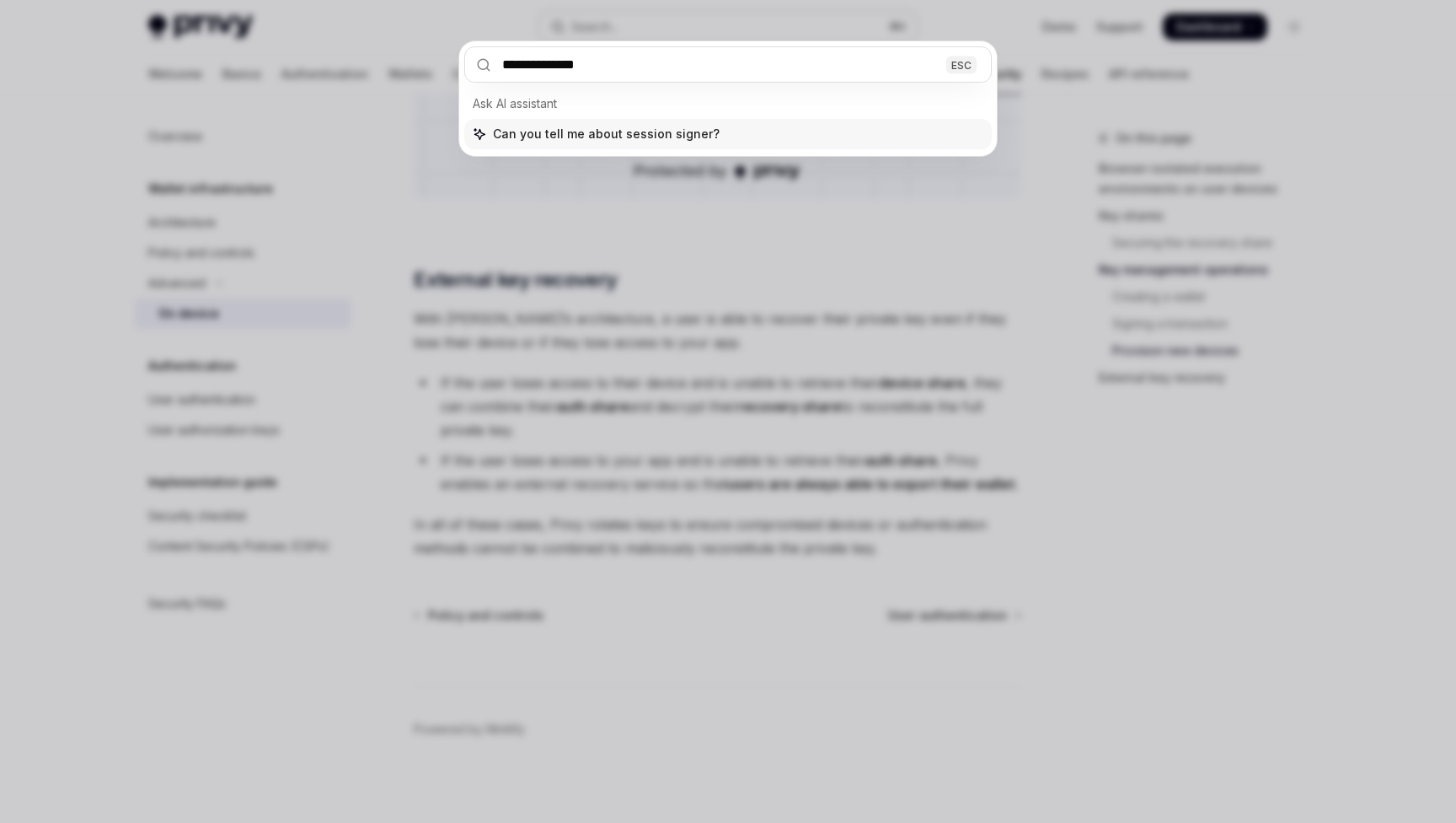
type input "**********"
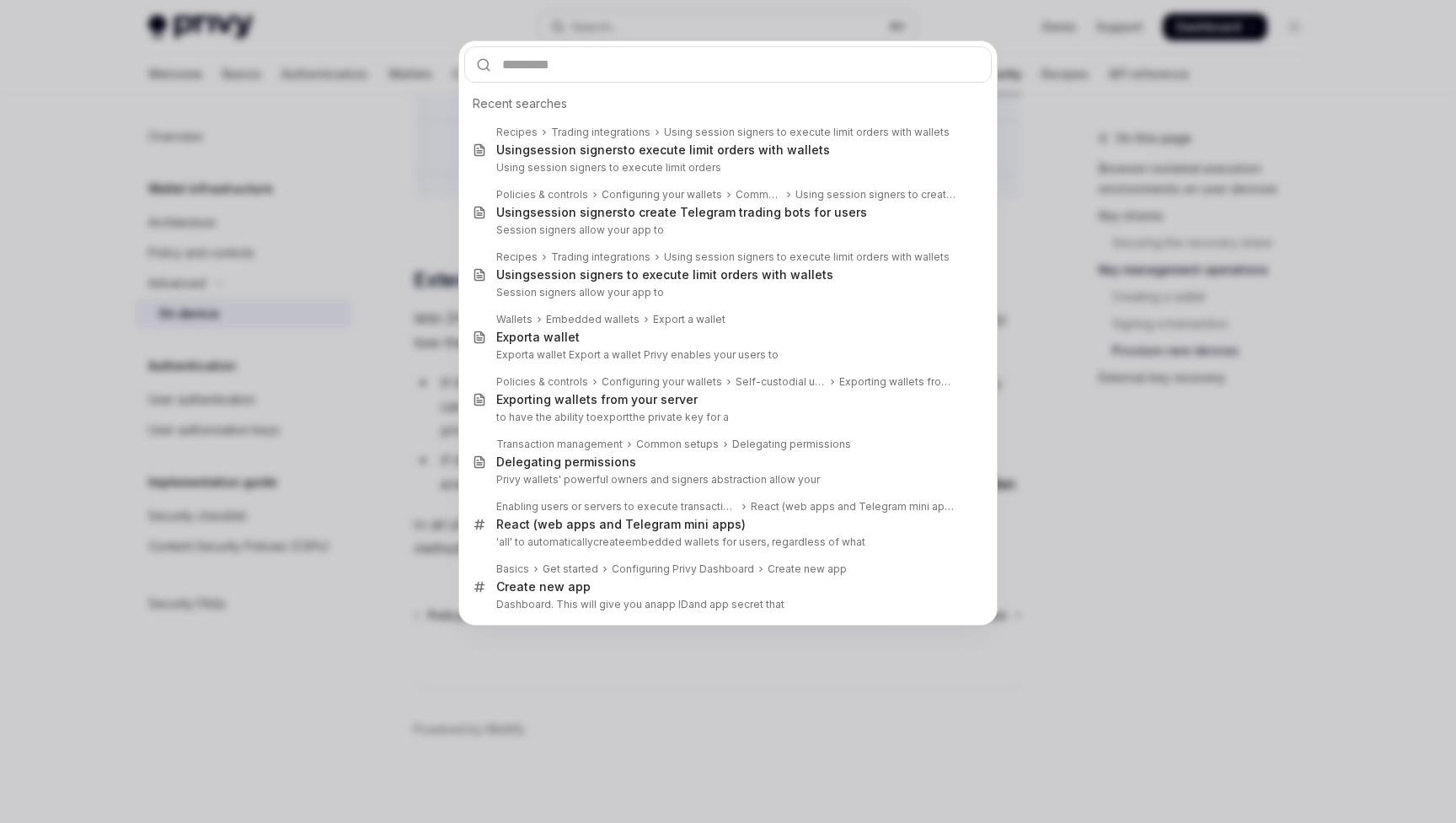
type textarea "*"
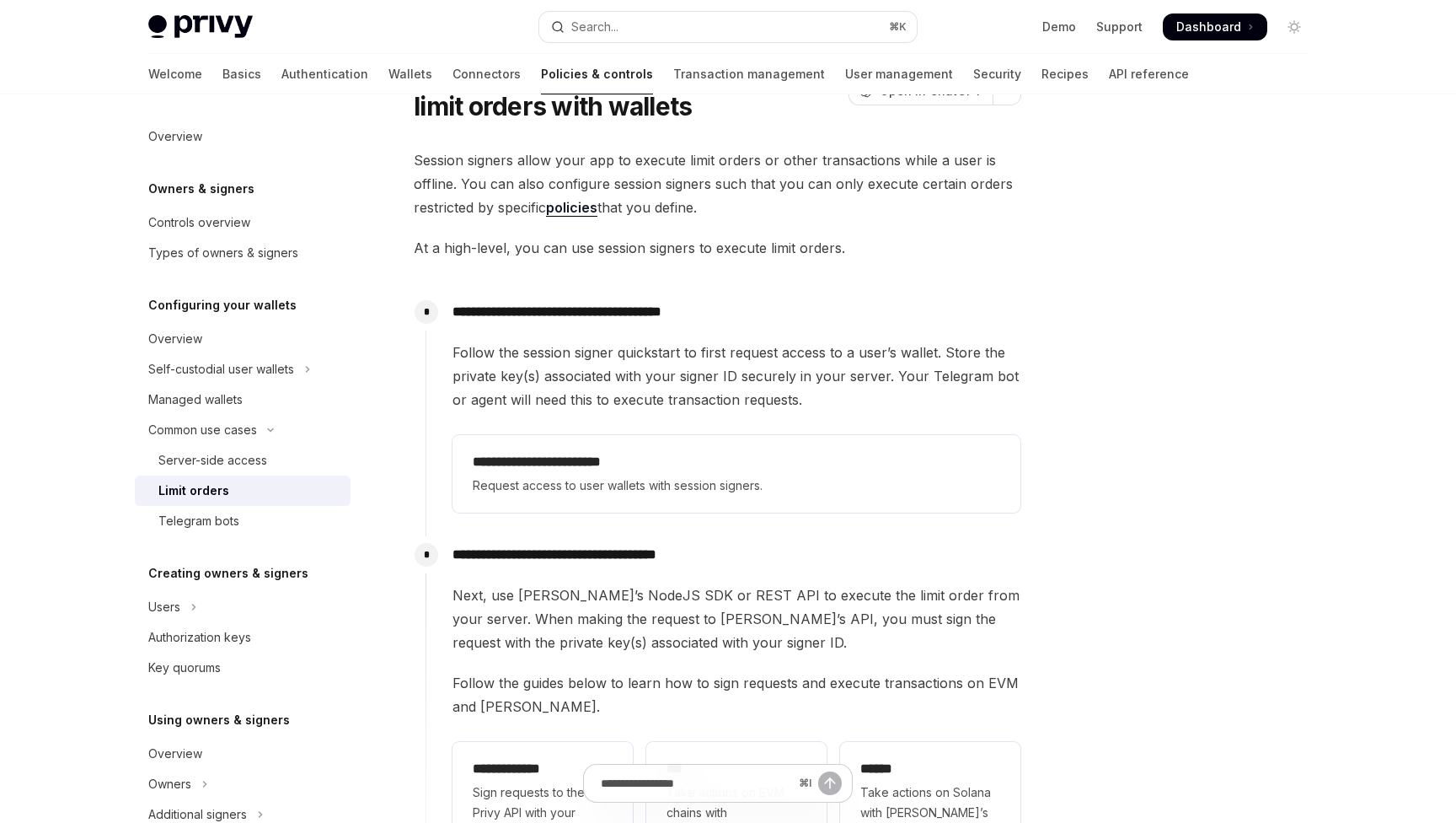
scroll to position [83, 0]
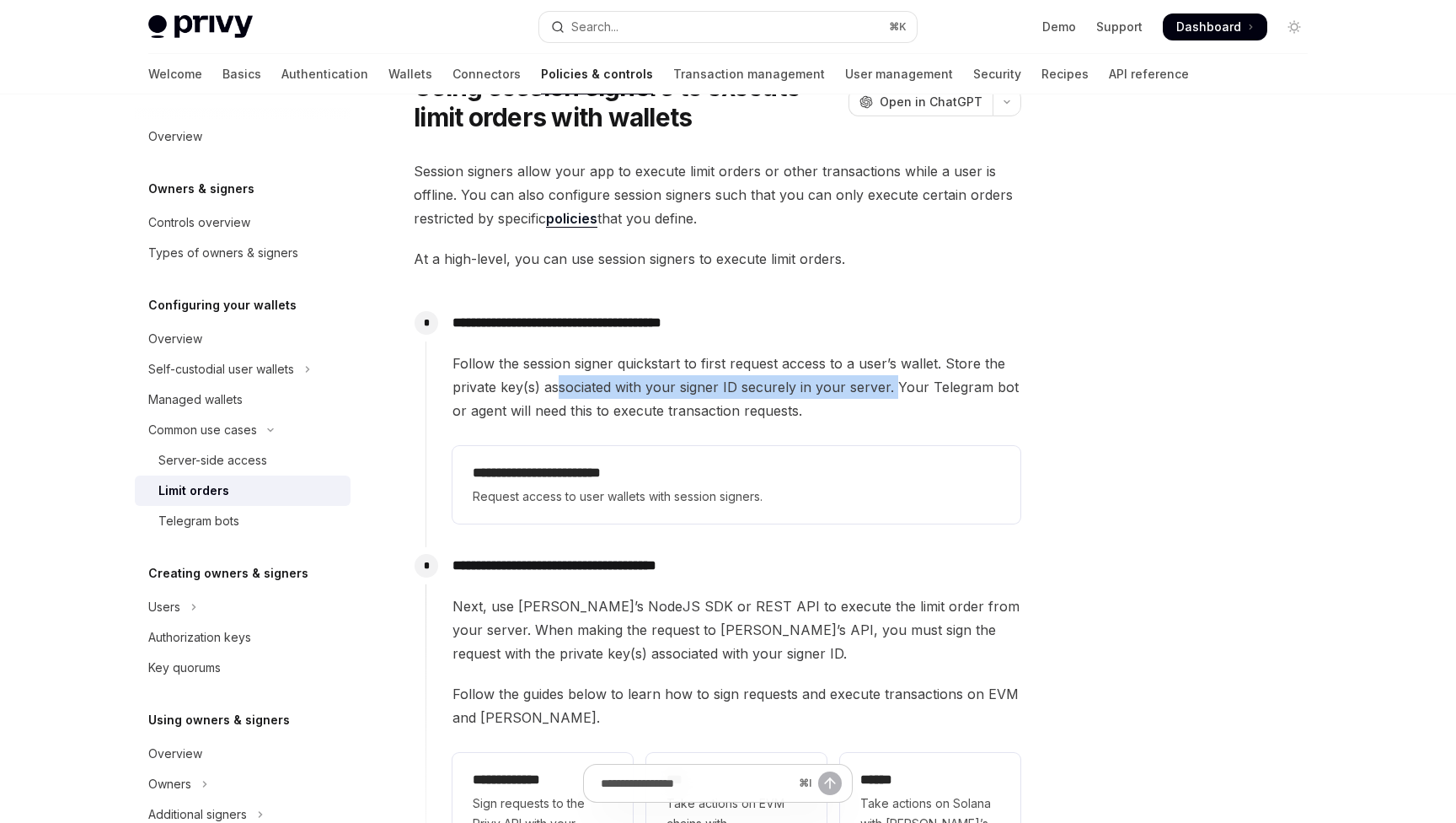
drag, startPoint x: 561, startPoint y: 386, endPoint x: 893, endPoint y: 382, distance: 332.0
click at [893, 382] on span "Follow the session signer quickstart to first request access to a user’s wallet…" at bounding box center [736, 387] width 568 height 71
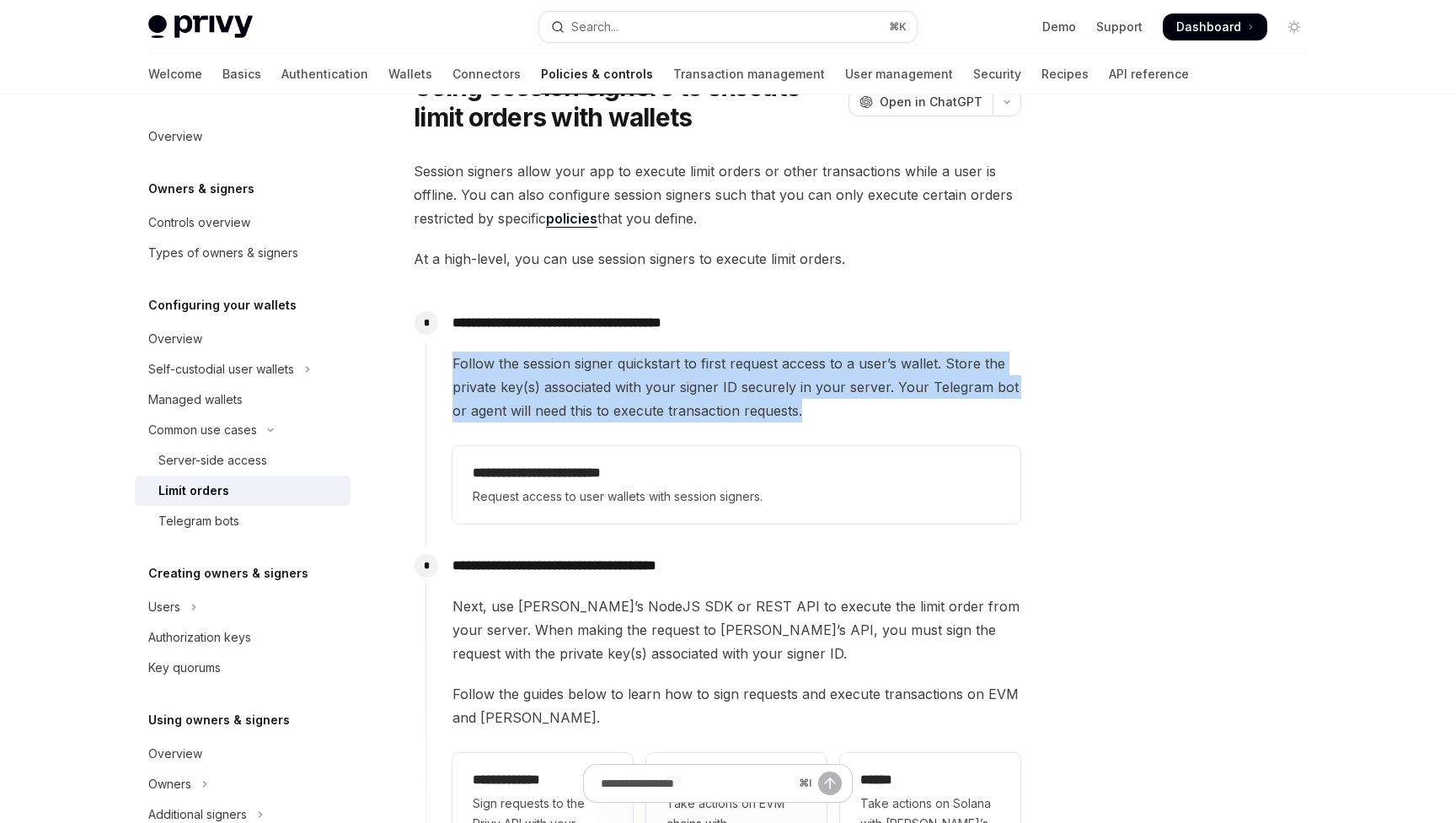
drag, startPoint x: 871, startPoint y: 412, endPoint x: 448, endPoint y: 356, distance: 426.7
click at [448, 356] on div "**********" at bounding box center [723, 417] width 596 height 226
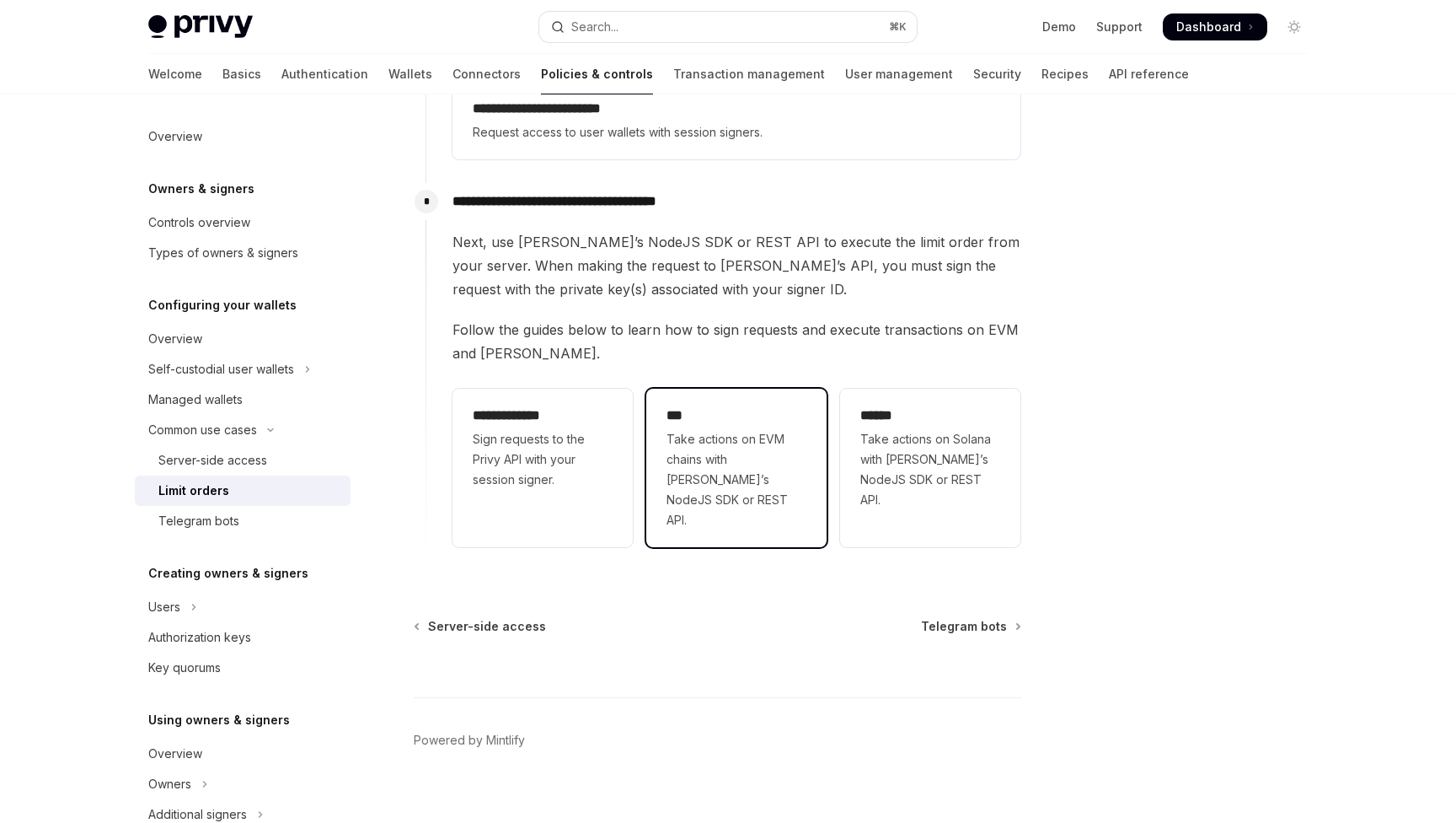
scroll to position [0, 0]
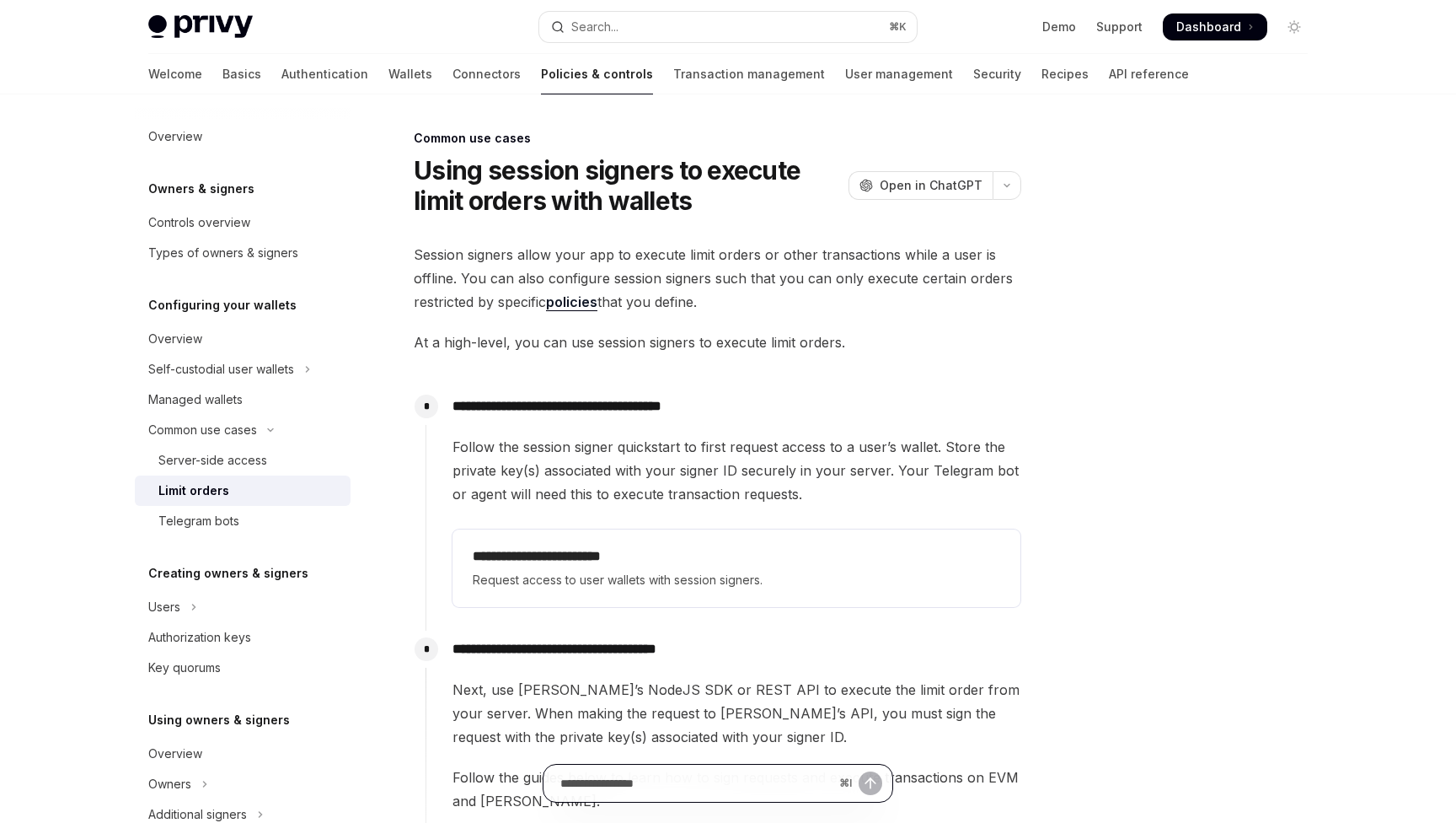
click at [671, 771] on input "Ask a question..." at bounding box center [697, 783] width 272 height 37
type input "**********"
type textarea "*"
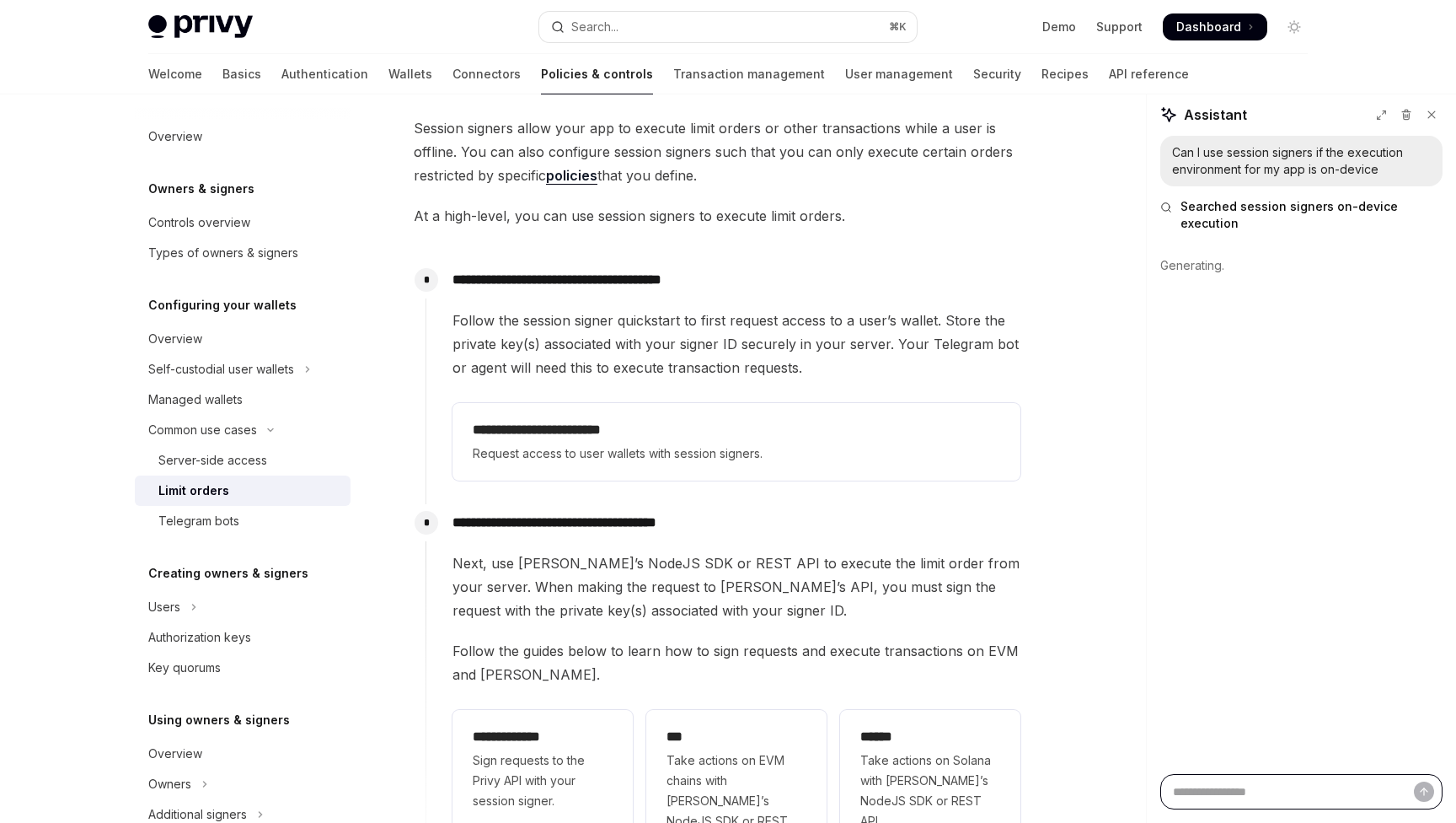
scroll to position [127, 0]
click at [1311, 162] on div "Can I use session signers if the execution environment for my app is on-device" at bounding box center [1301, 160] width 258 height 34
copy div "Can I use session signers if the execution environment for my app is on-device"
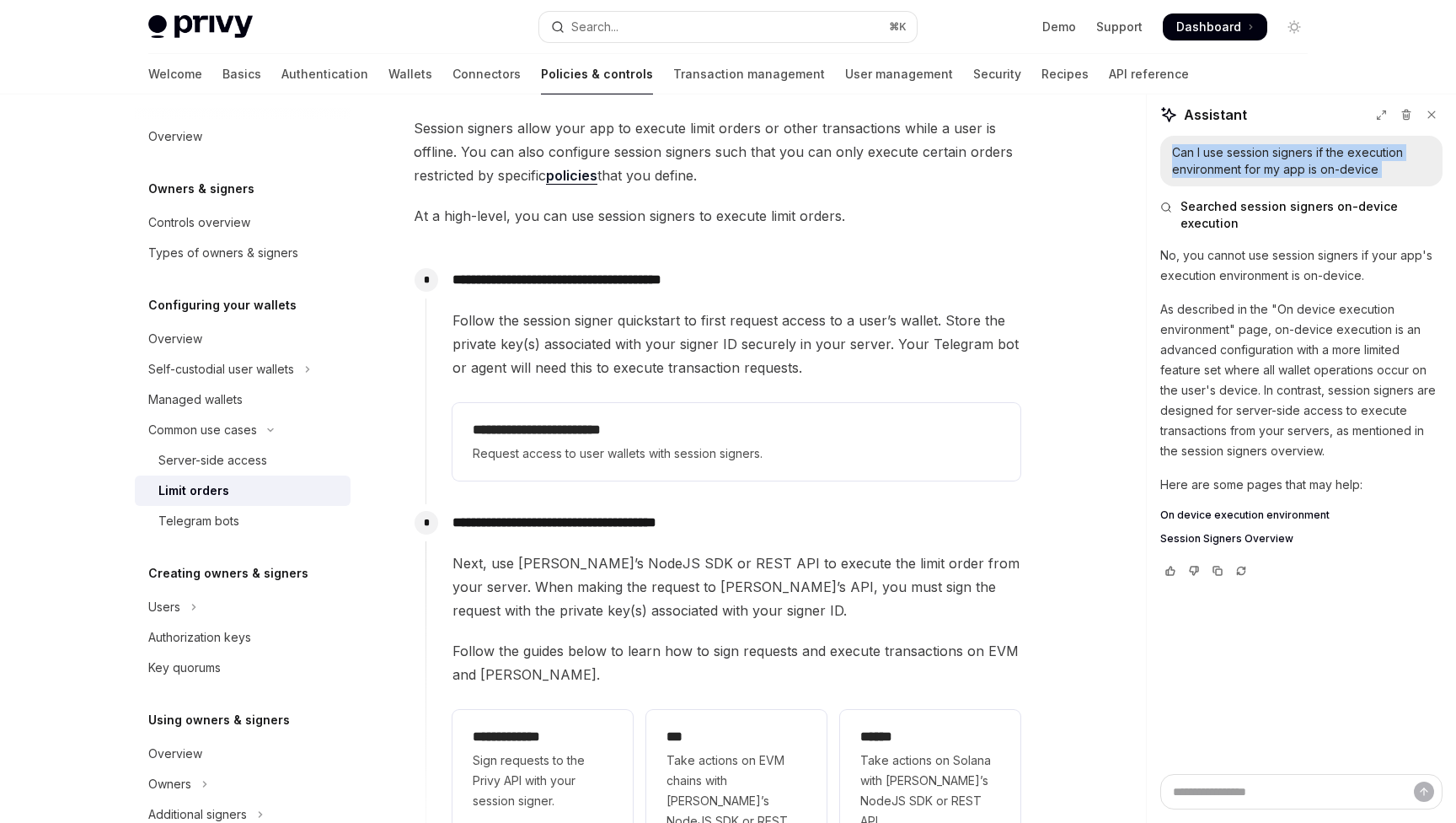
type textarea "*"
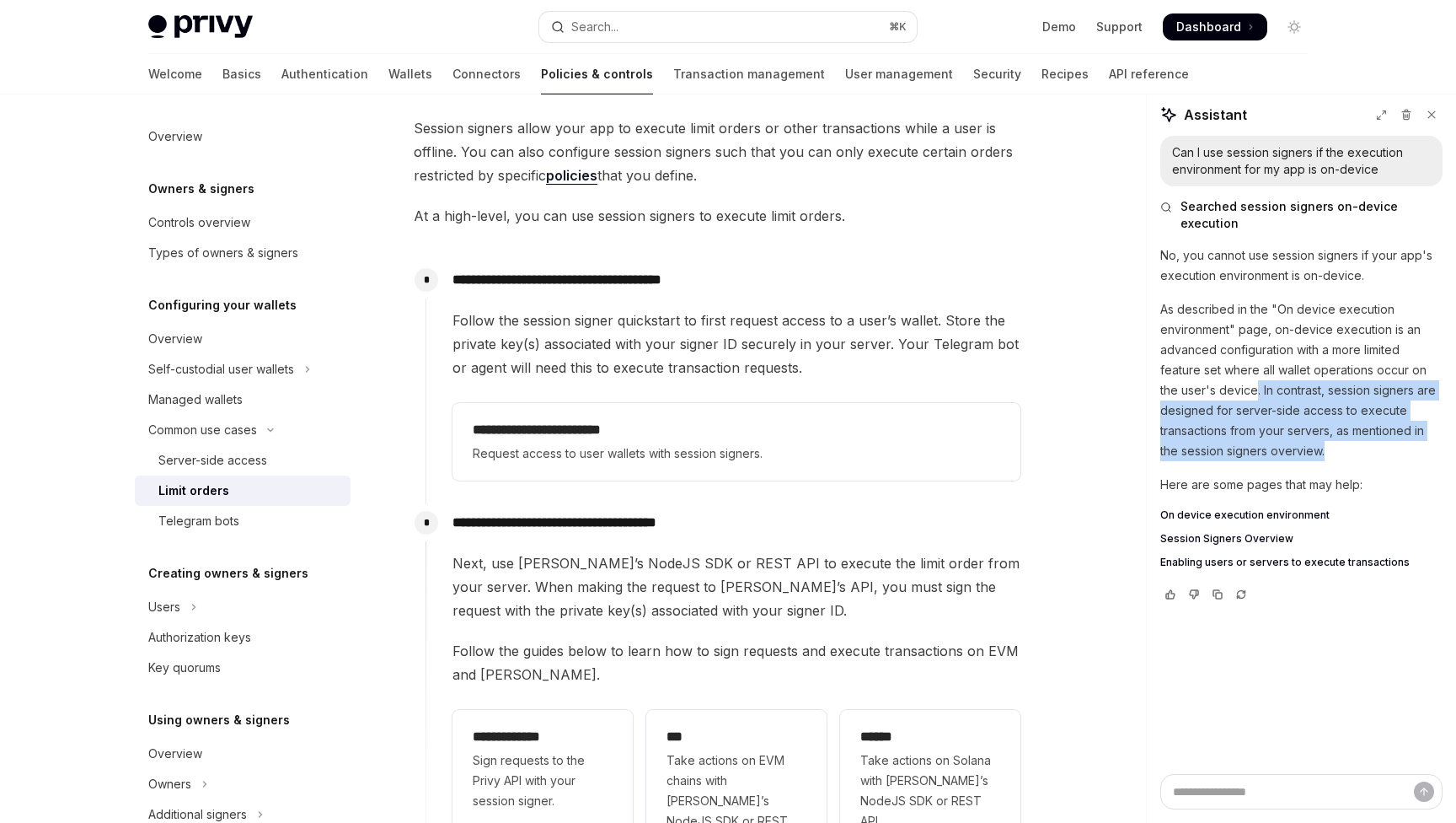
drag, startPoint x: 1253, startPoint y: 391, endPoint x: 1357, endPoint y: 447, distance: 118.1
click at [1357, 447] on p "As described in the "On device execution environment" page, on-device execution…" at bounding box center [1301, 380] width 283 height 161
click at [1303, 512] on span "On device execution environment" at bounding box center [1245, 515] width 170 height 13
click at [1263, 532] on span "Session Signers Overview" at bounding box center [1227, 538] width 133 height 13
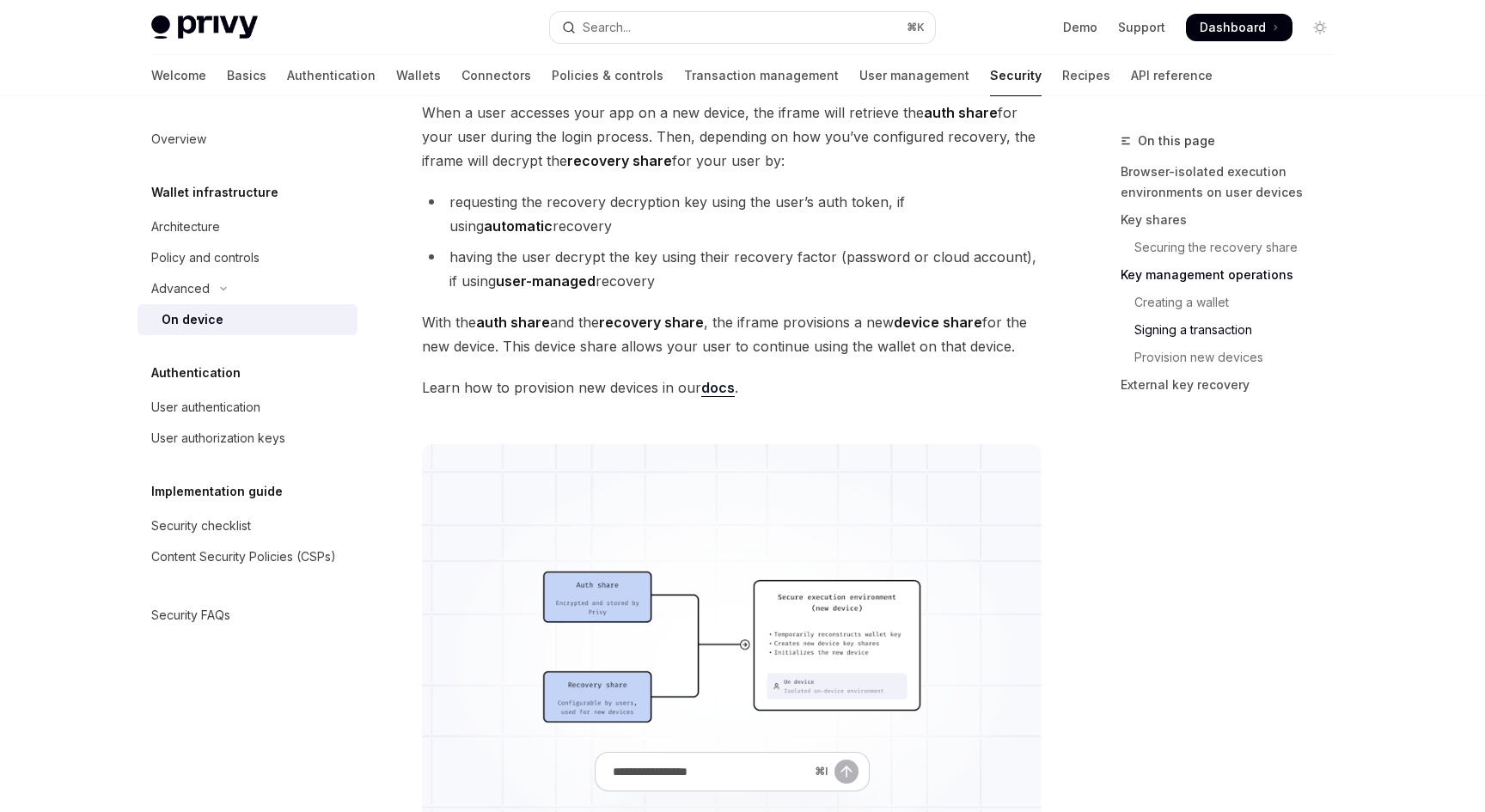
scroll to position [4061, 0]
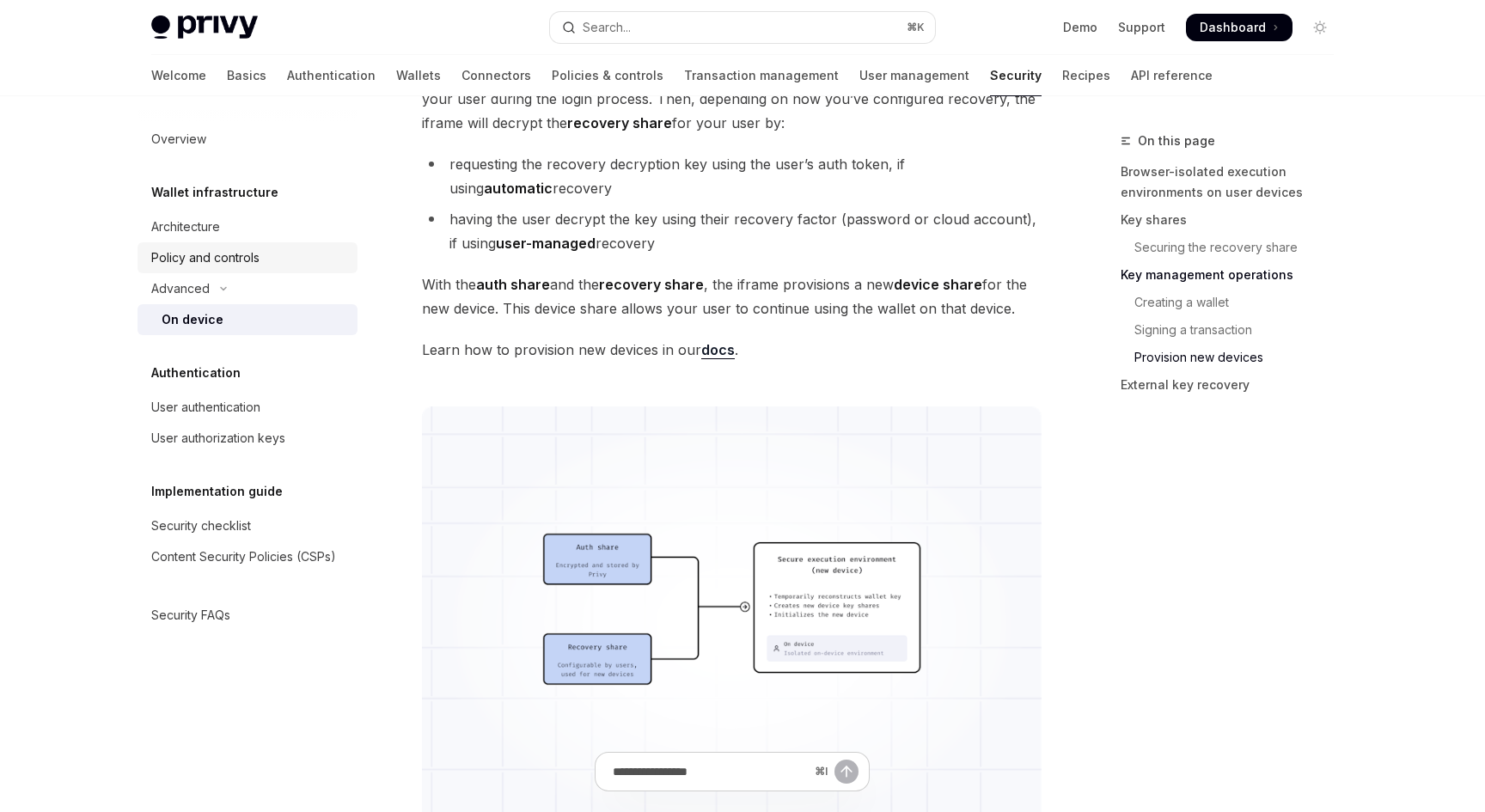
click at [218, 262] on div "Policy and controls" at bounding box center [205, 258] width 108 height 21
type textarea "*"
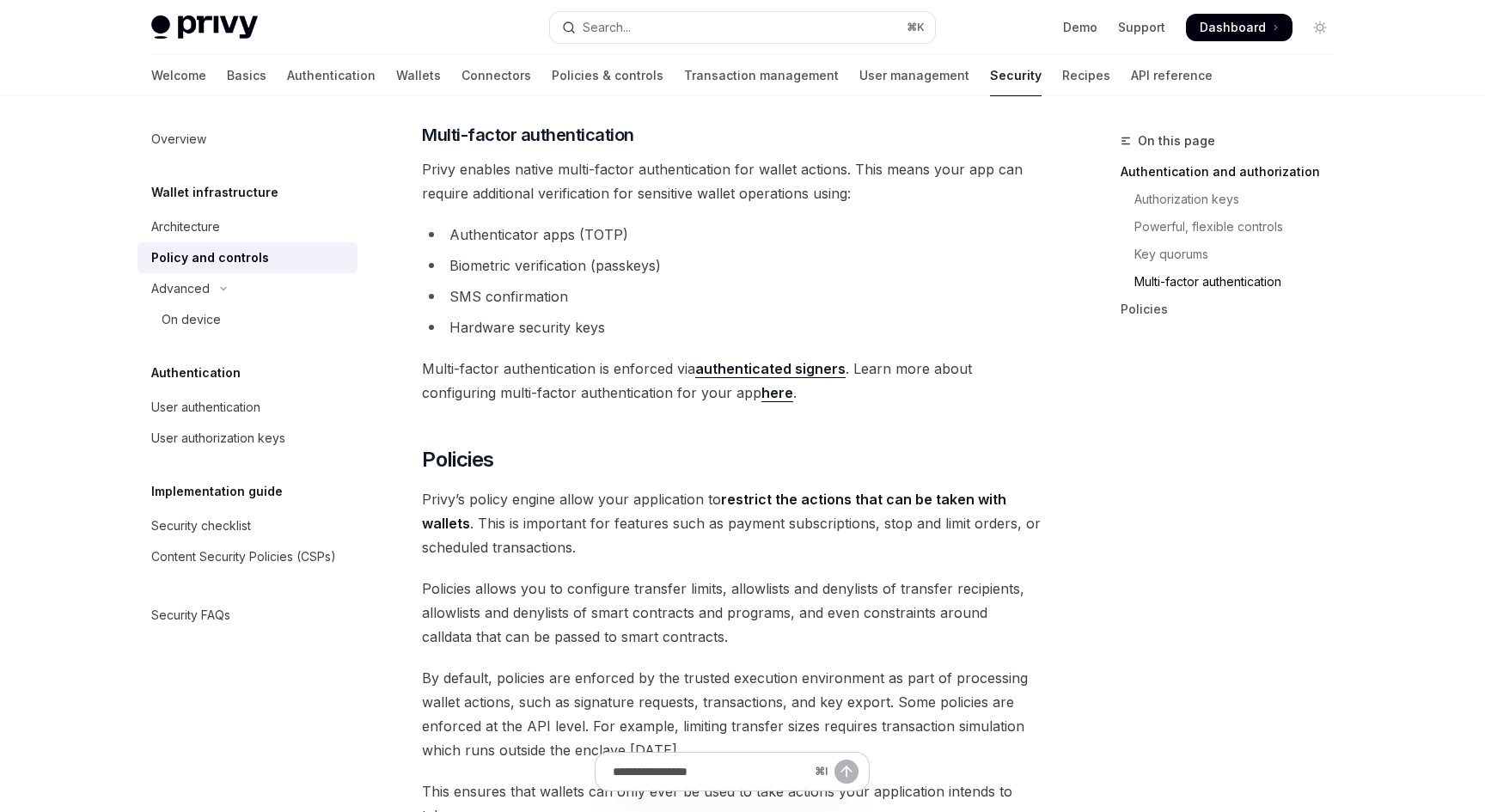
scroll to position [1619, 0]
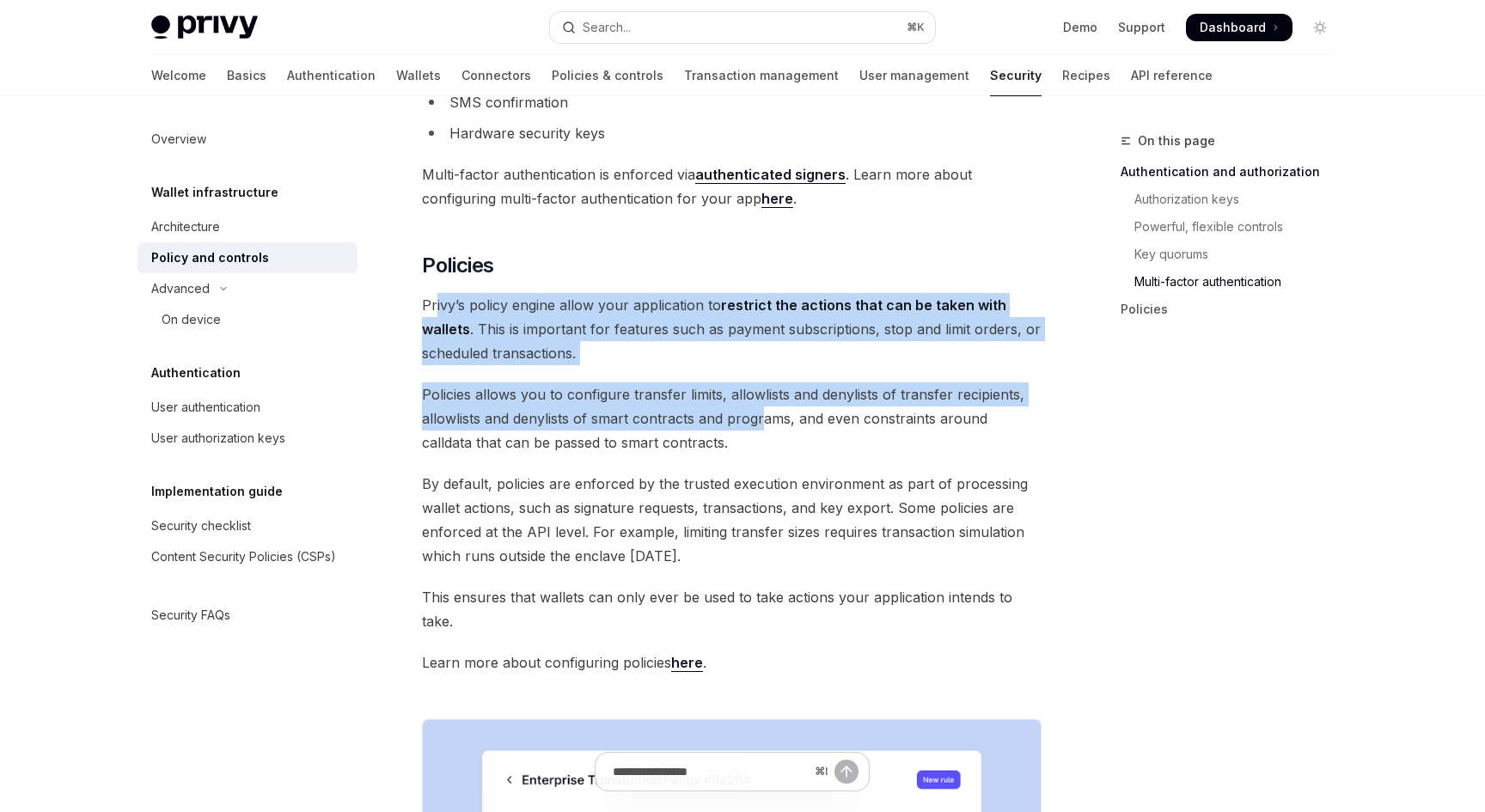
drag, startPoint x: 437, startPoint y: 285, endPoint x: 756, endPoint y: 389, distance: 335.5
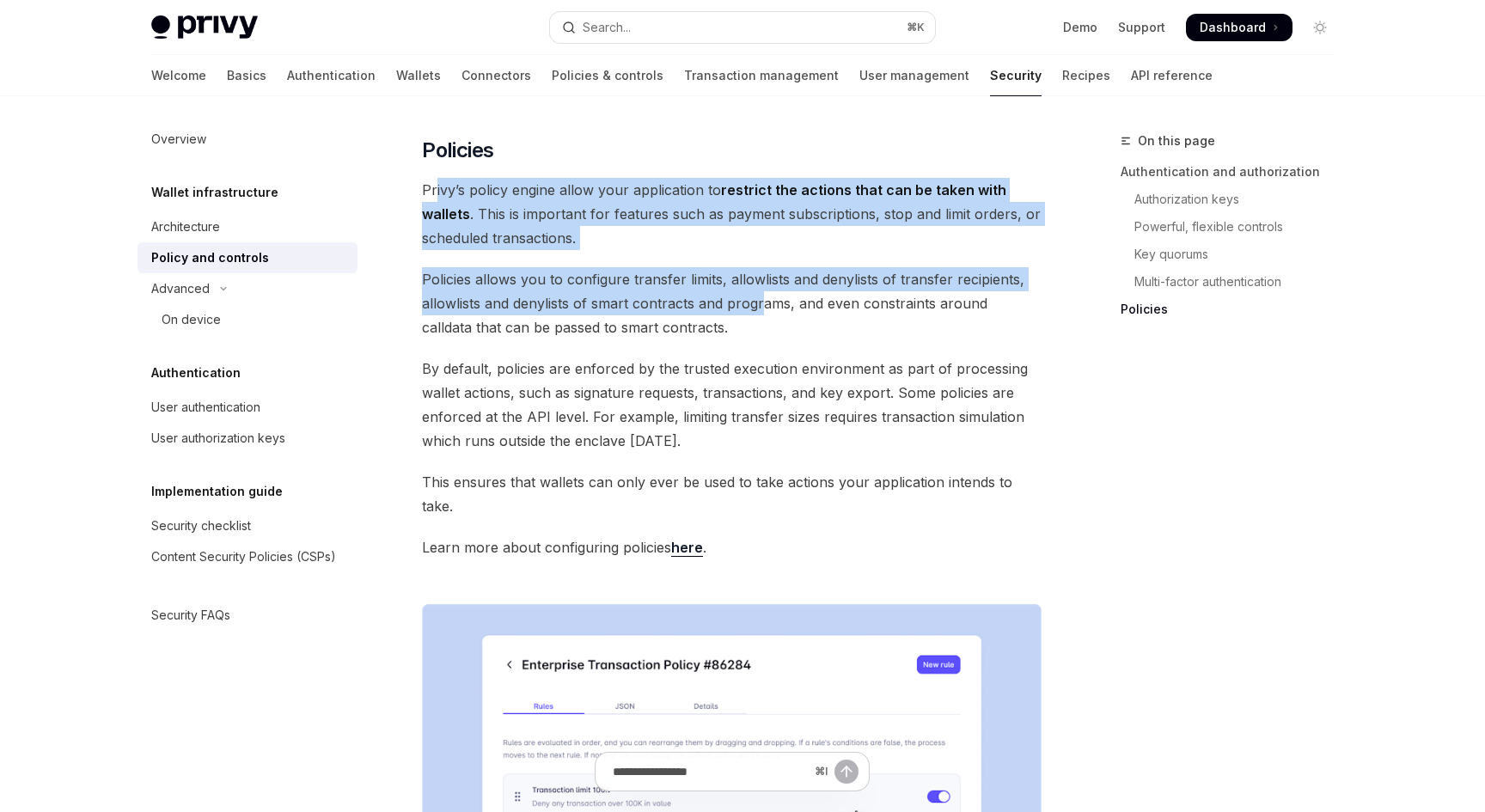
scroll to position [1757, 0]
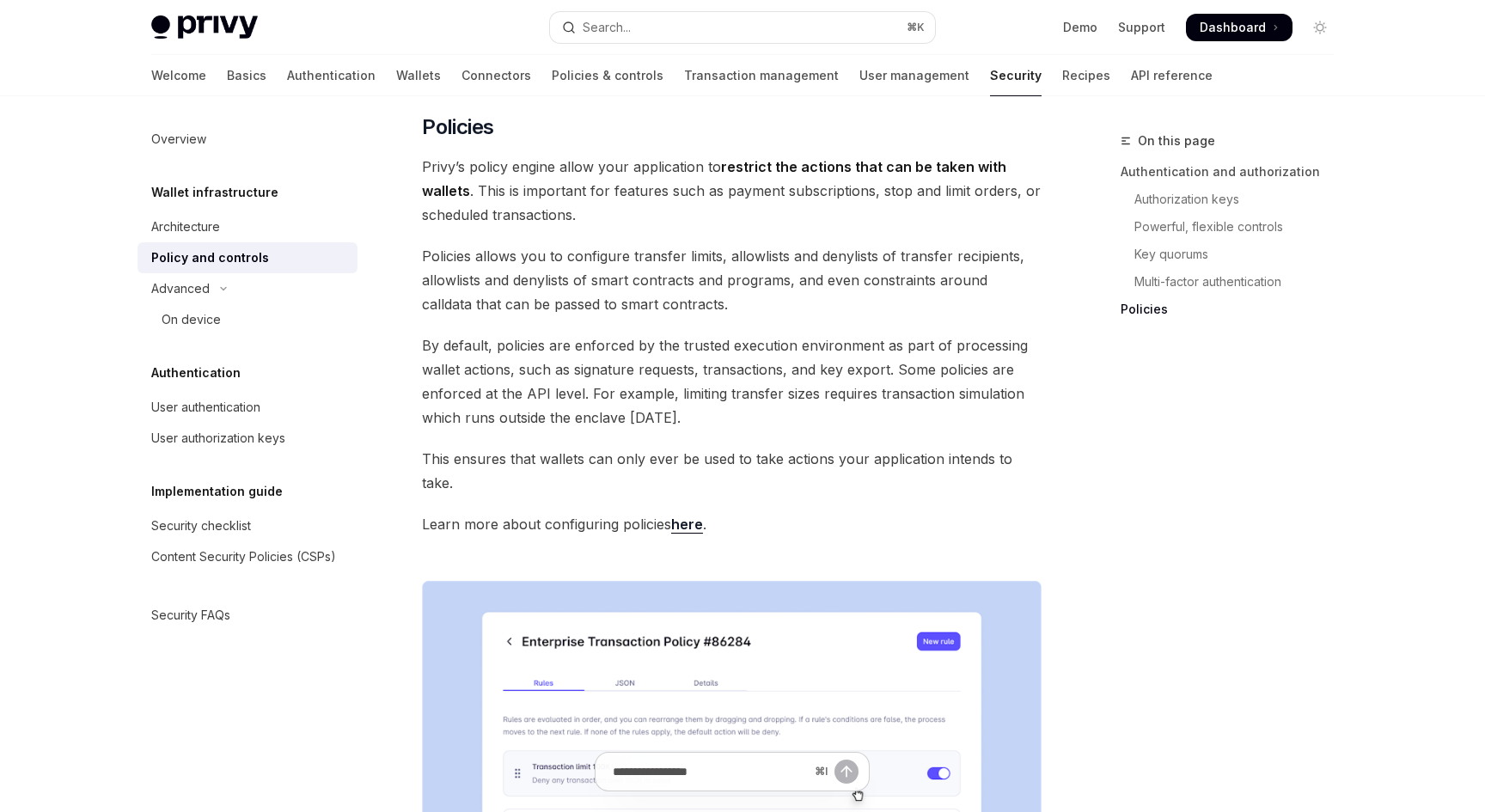
click at [826, 447] on span "This ensures that wallets can only ever be used to take actions your applicatio…" at bounding box center [732, 471] width 619 height 48
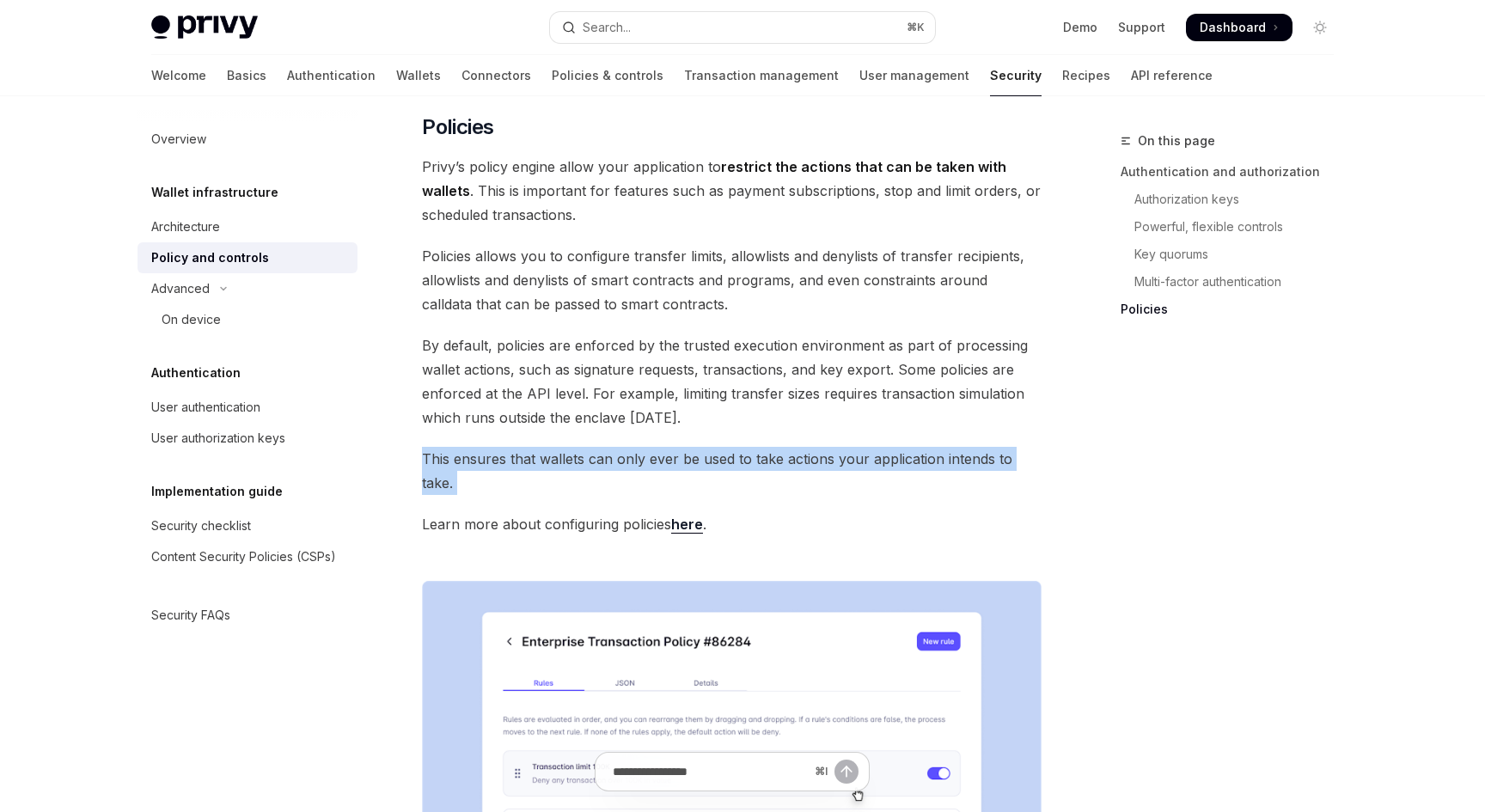
click at [826, 447] on span "This ensures that wallets can only ever be used to take actions your applicatio…" at bounding box center [732, 471] width 619 height 48
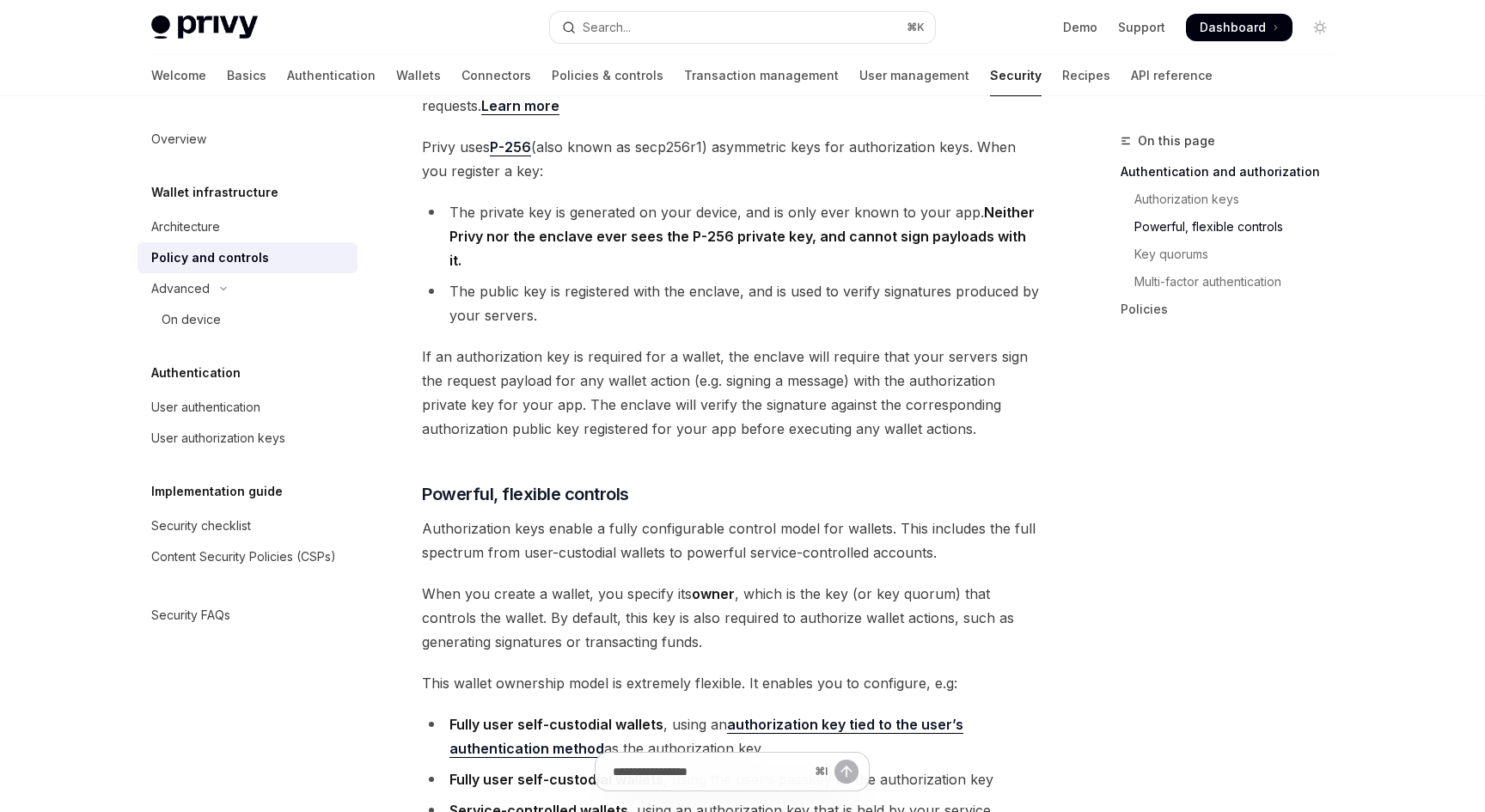
scroll to position [0, 0]
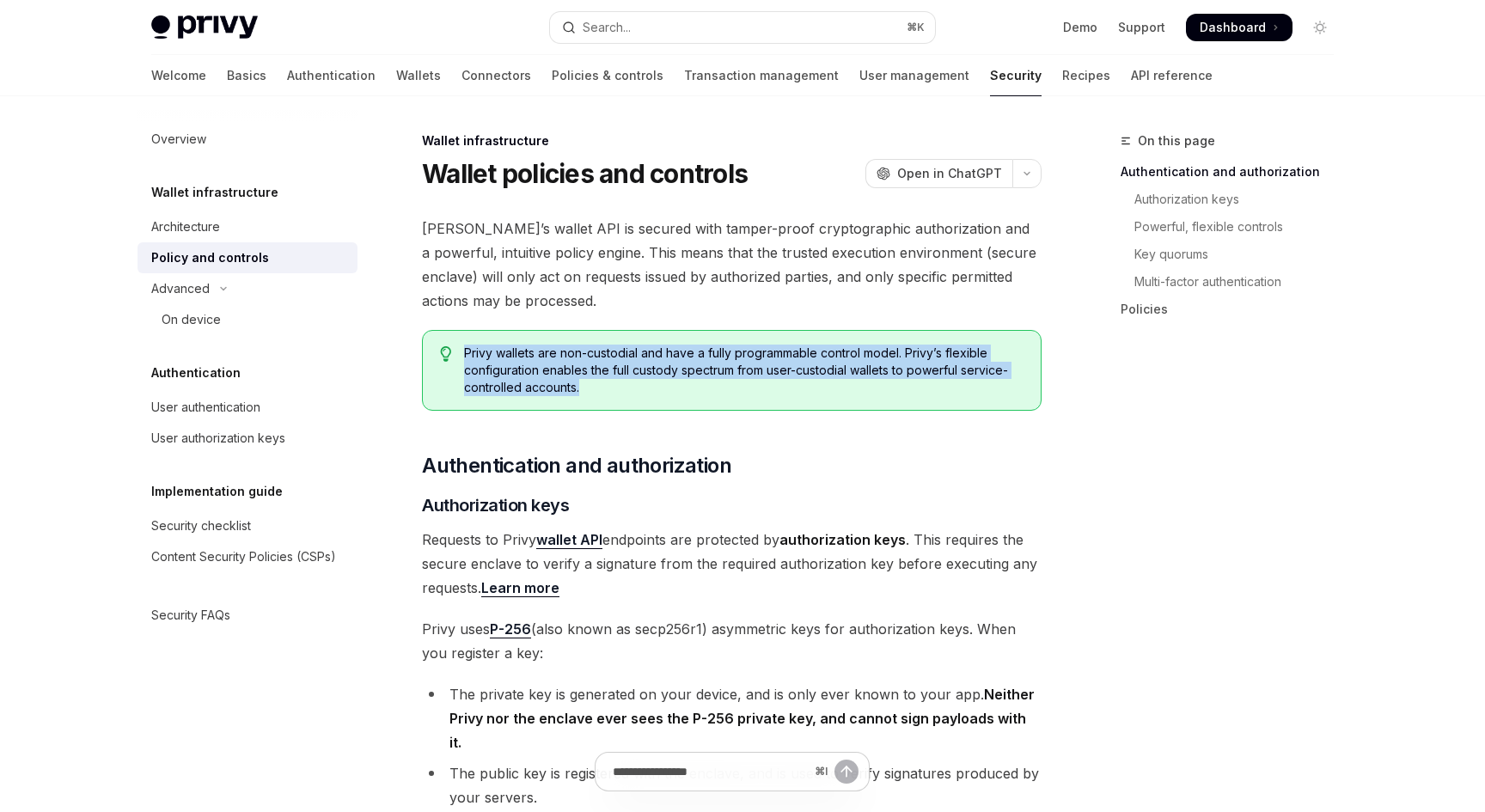
drag, startPoint x: 690, startPoint y: 385, endPoint x: 459, endPoint y: 354, distance: 233.1
click at [459, 354] on div "Privy wallets are non-custodial and have a fully programmable control model. Pr…" at bounding box center [732, 370] width 619 height 81
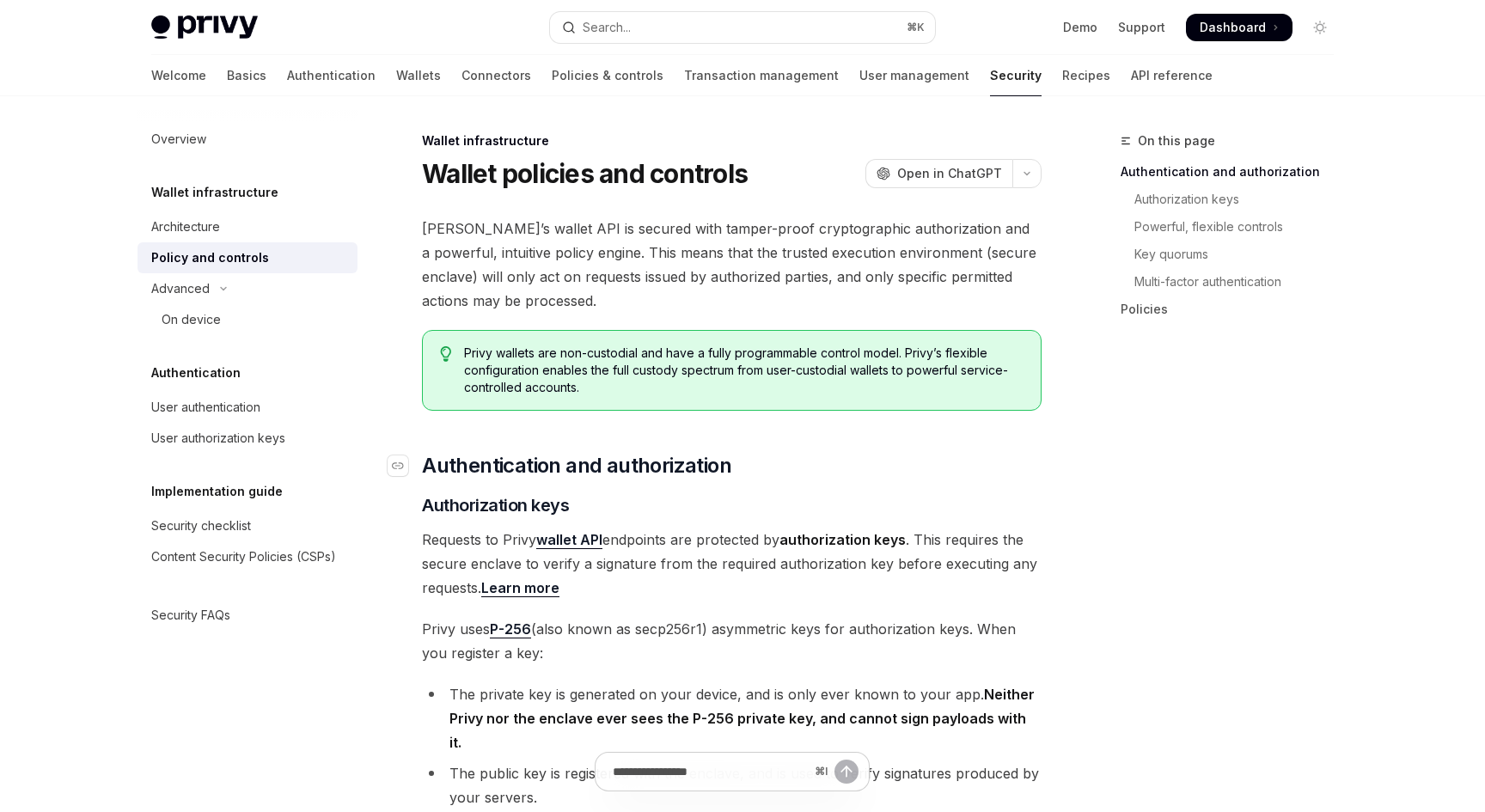
click at [755, 474] on h2 "​ Authentication and authorization" at bounding box center [732, 465] width 619 height 28
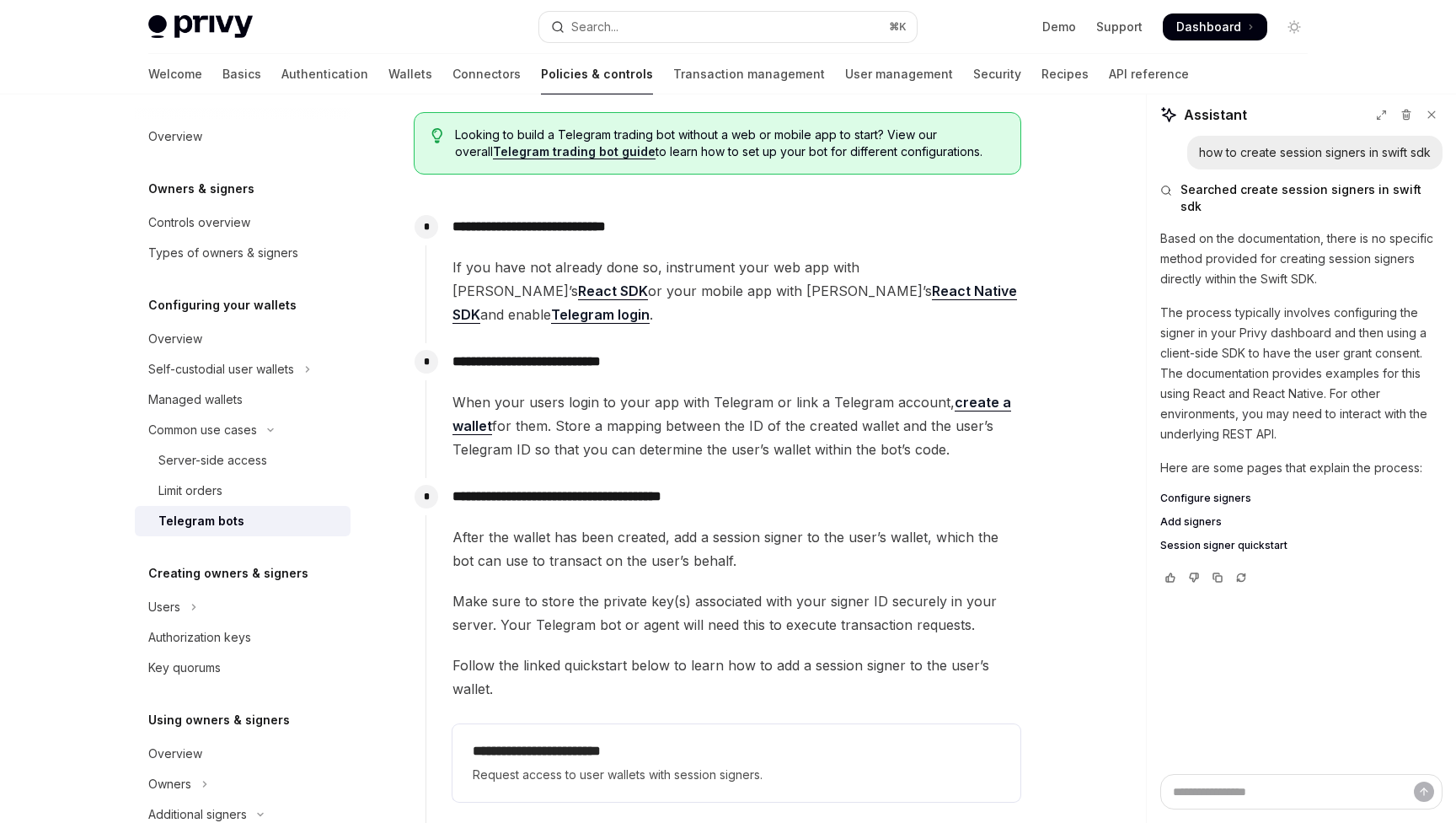
scroll to position [463, 0]
